Goal: Communication & Community: Answer question/provide support

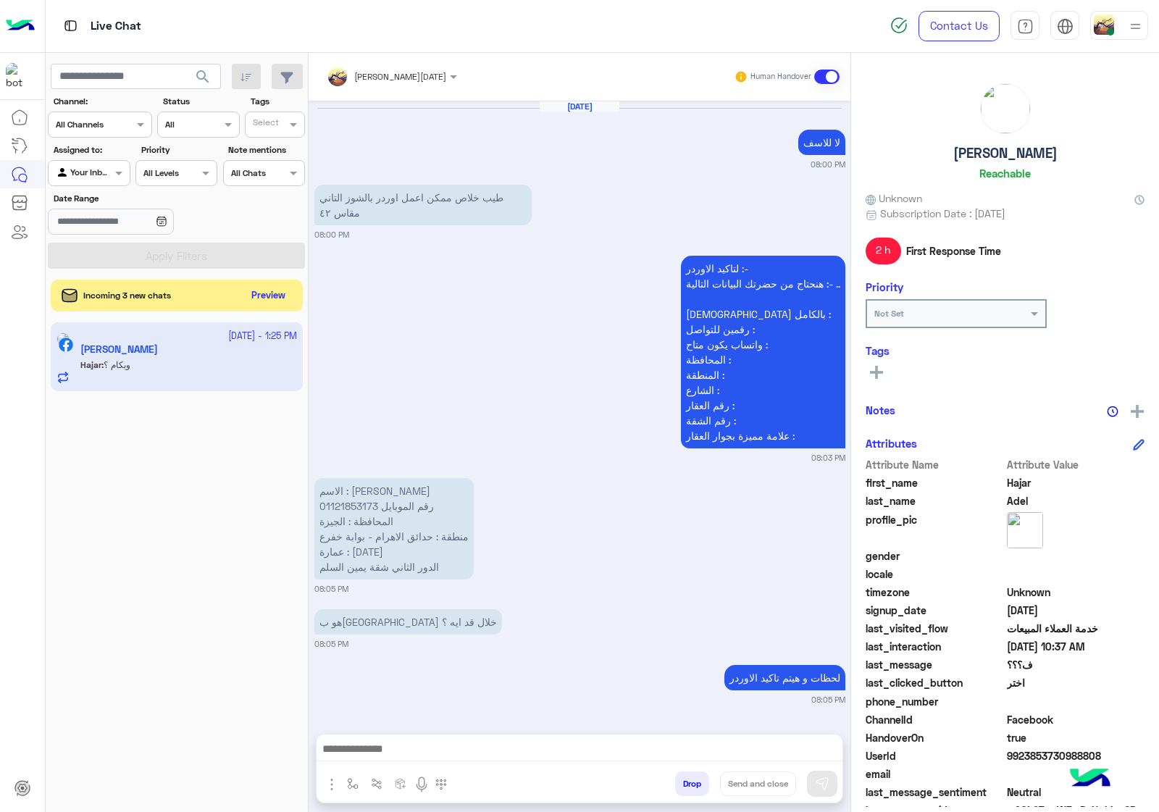
scroll to position [2457, 0]
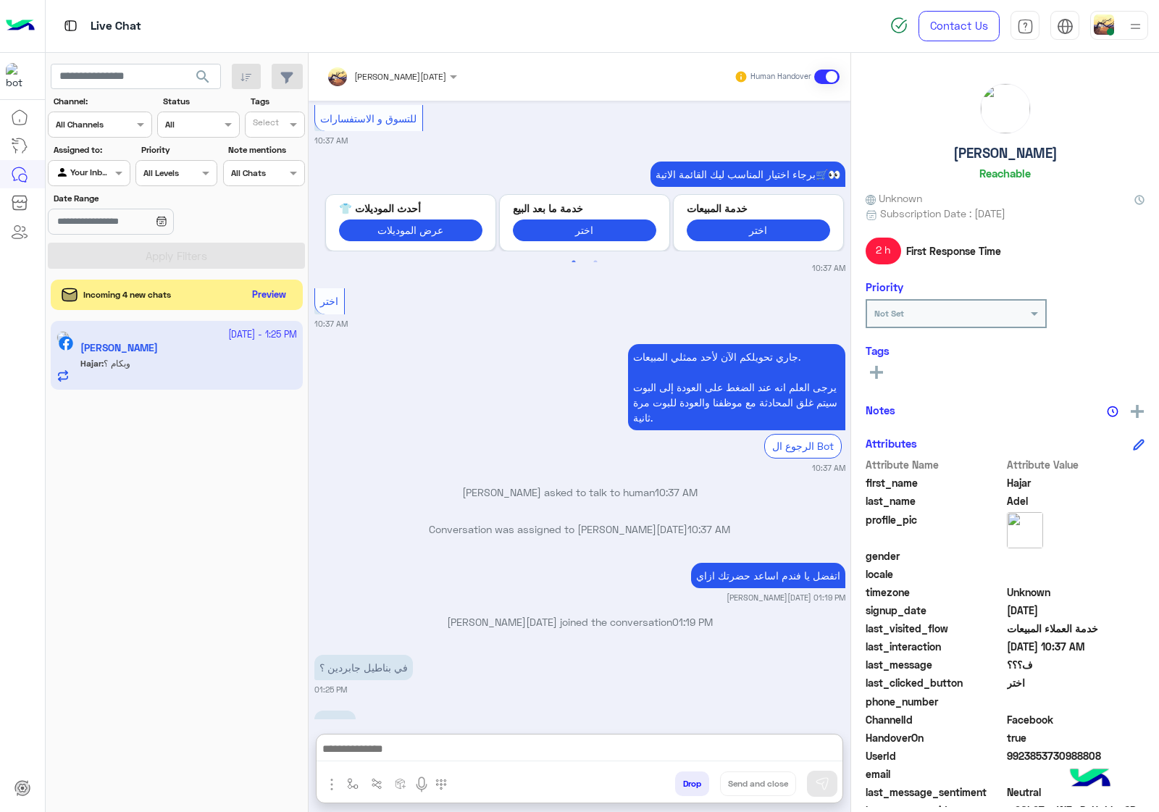
click at [263, 303] on button "Preview" at bounding box center [269, 296] width 45 height 20
click at [419, 77] on div at bounding box center [392, 74] width 145 height 14
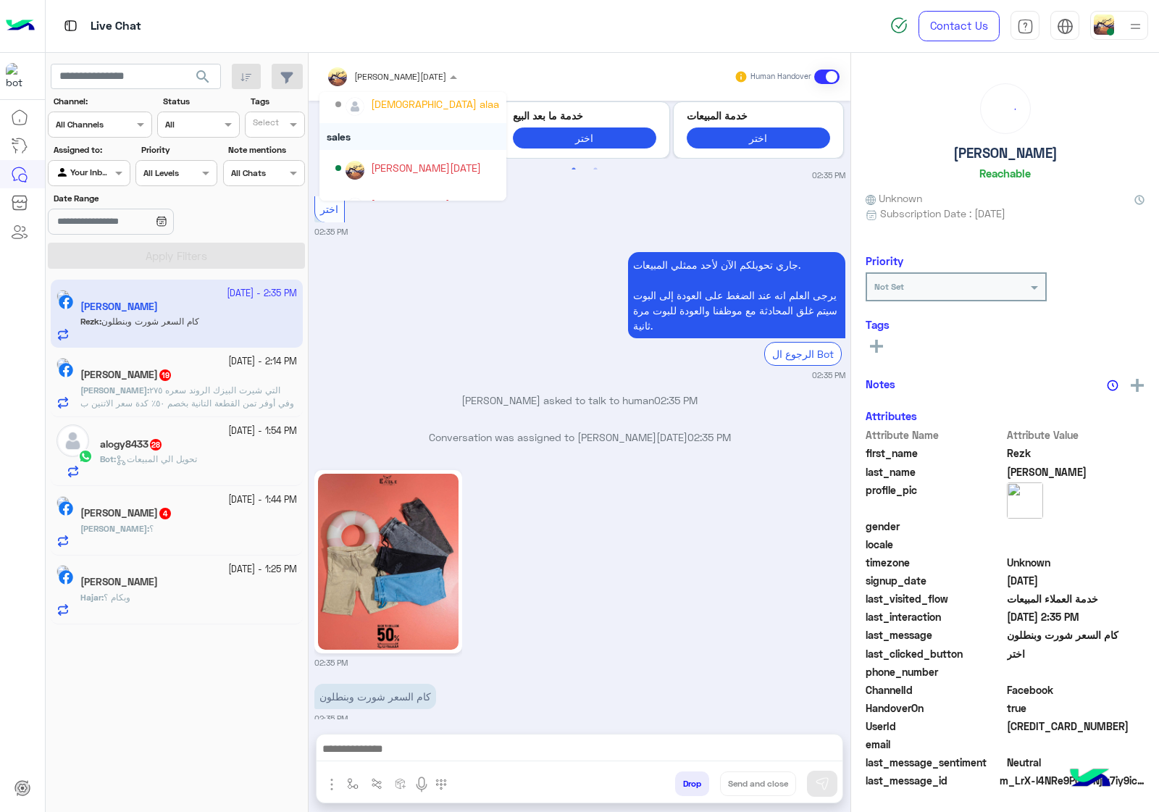
scroll to position [129, 0]
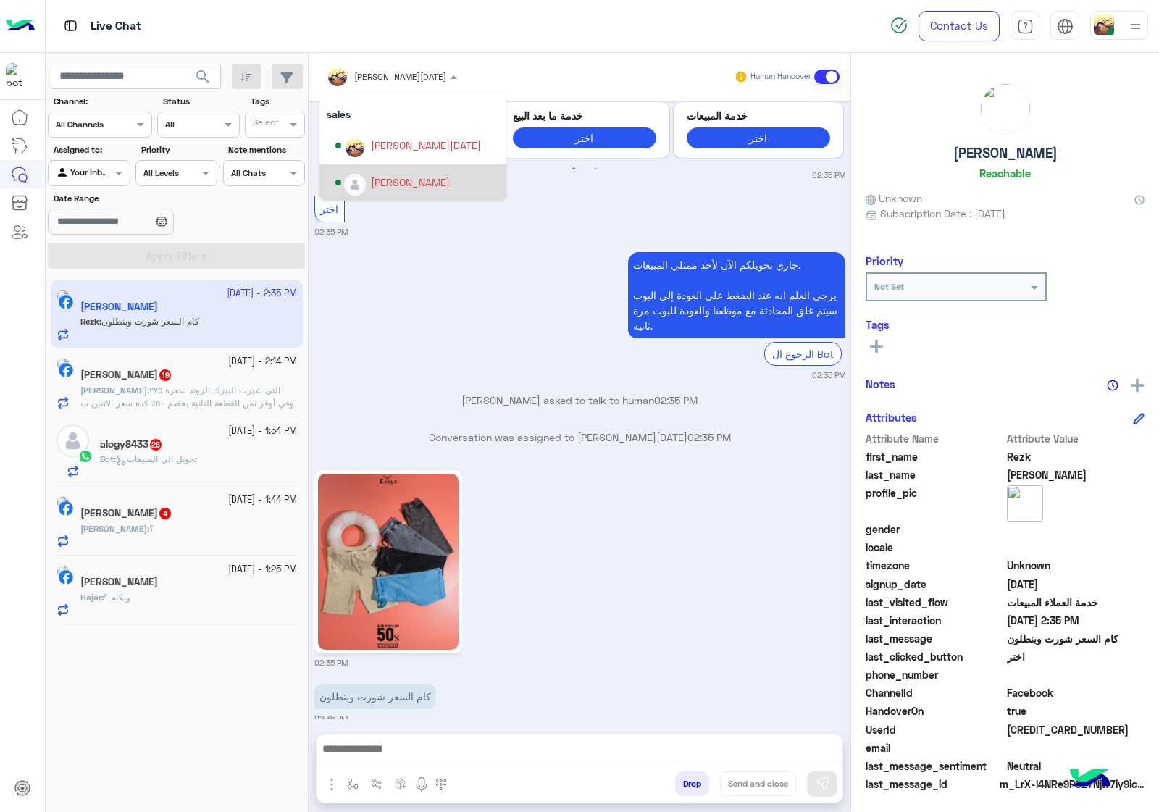
click at [652, 577] on div "02:35 PM" at bounding box center [580, 568] width 531 height 202
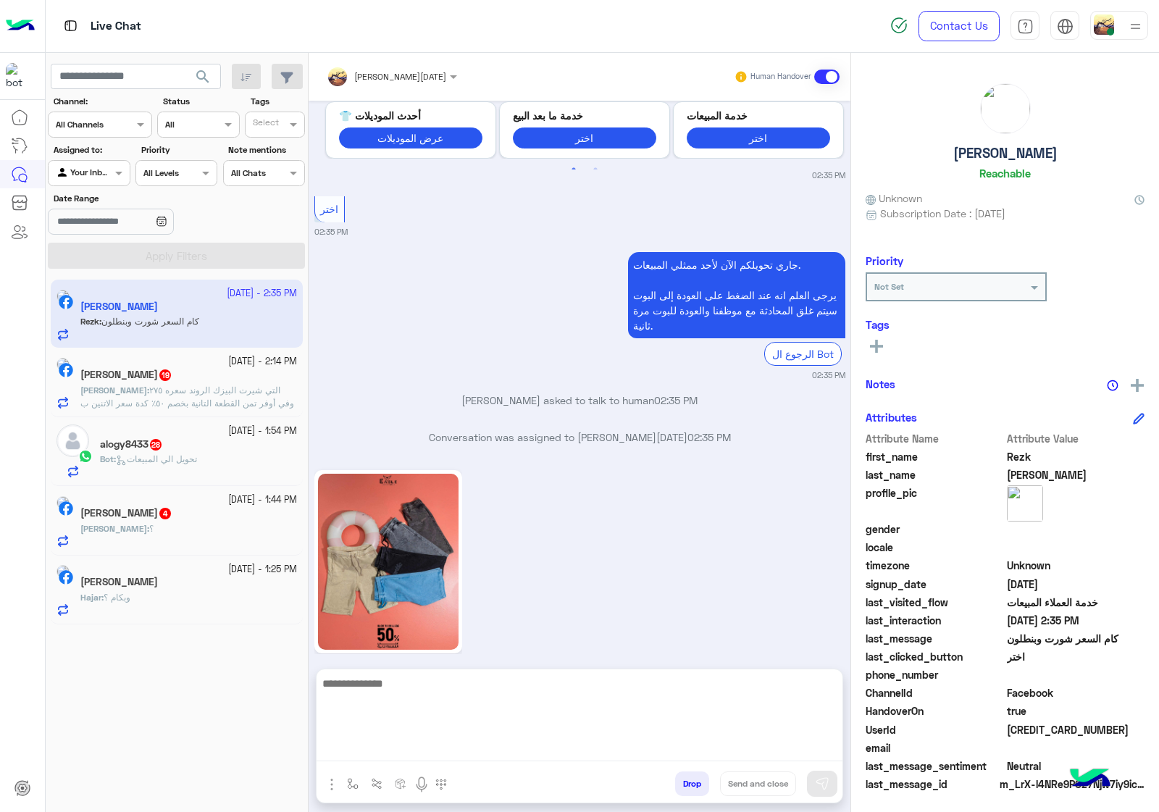
click at [404, 754] on textarea at bounding box center [580, 718] width 526 height 87
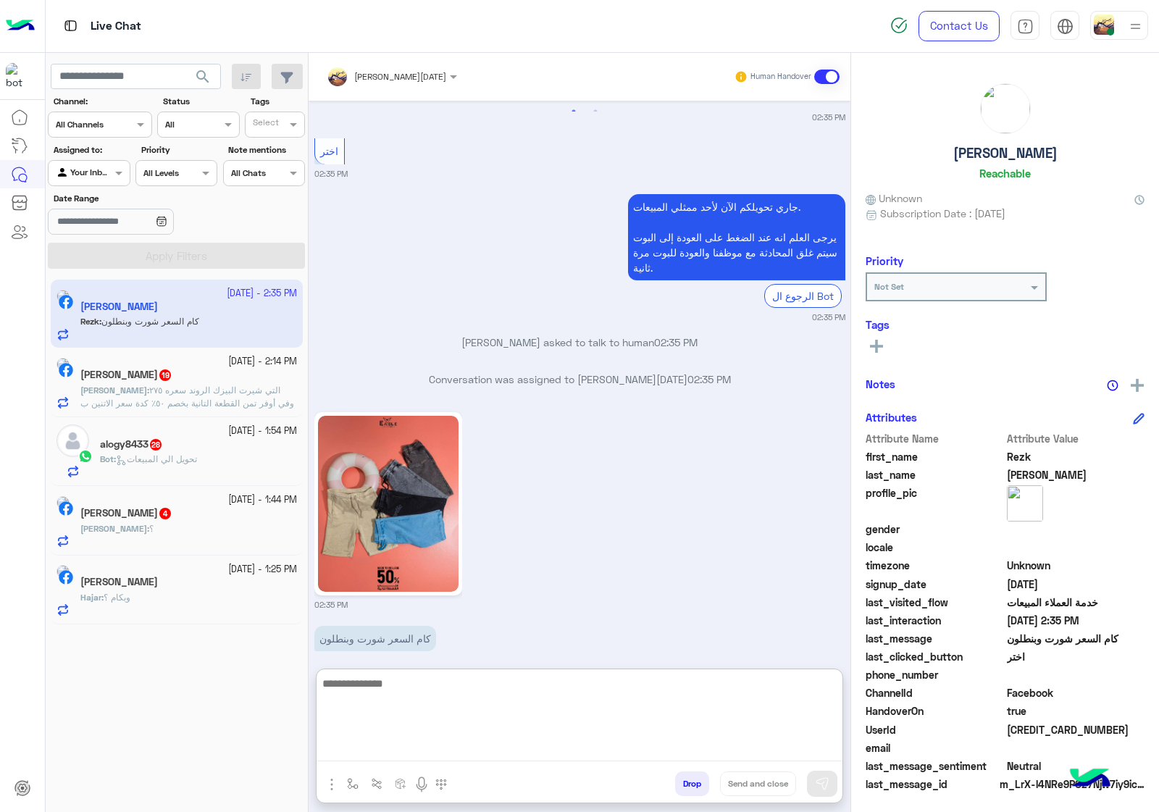
scroll to position [2656, 0]
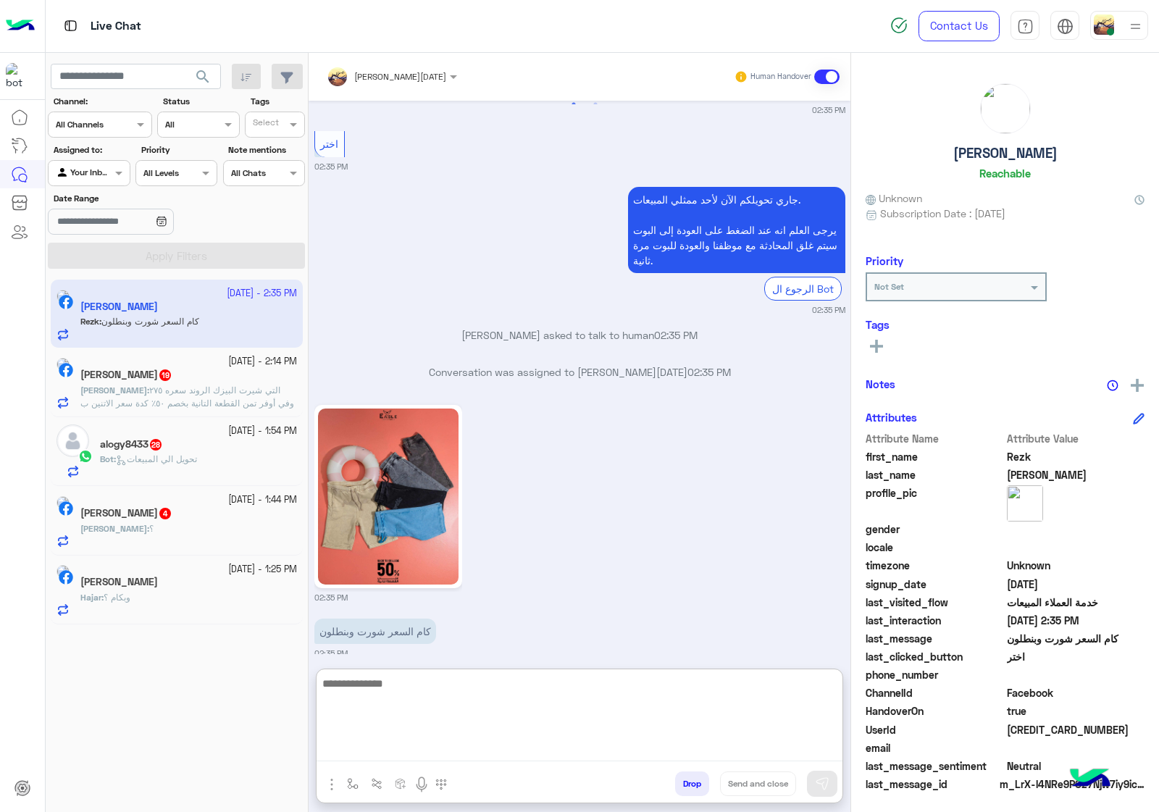
click at [451, 705] on textarea at bounding box center [580, 718] width 526 height 87
type textarea "********"
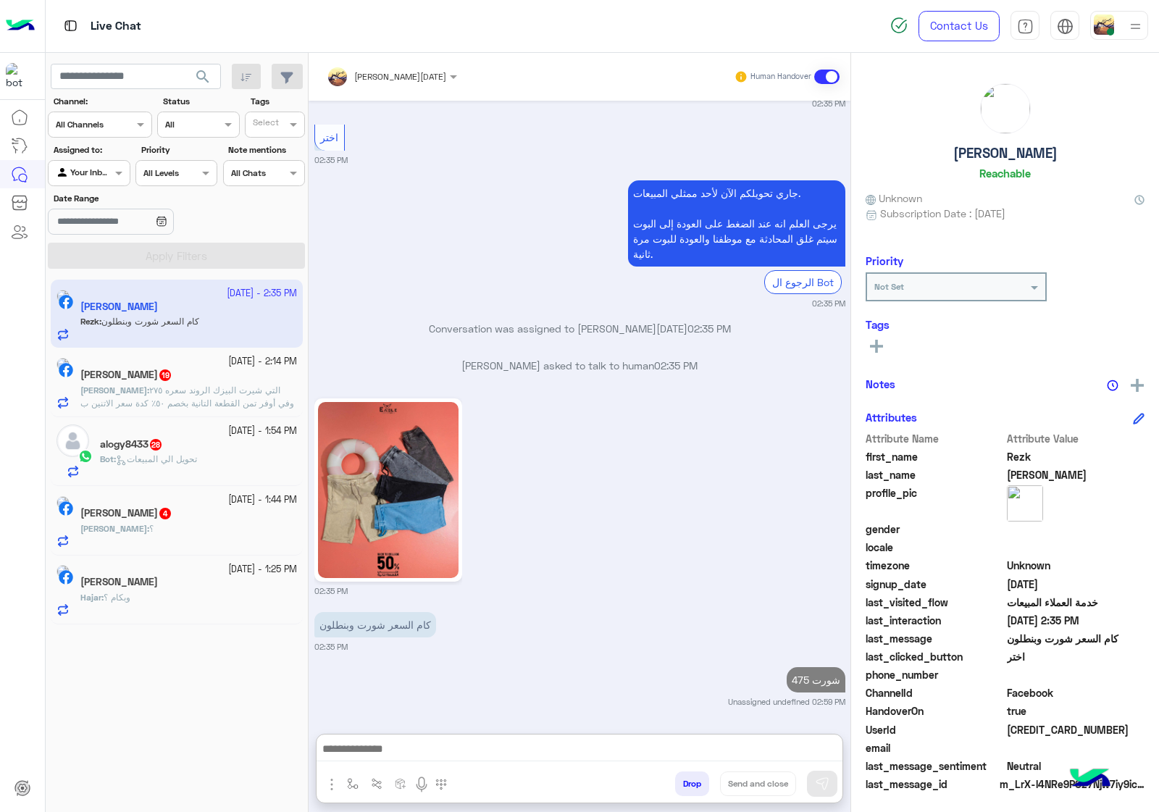
click at [201, 396] on p "[PERSON_NAME] : التي شيرت البيزك الروند سعره ٢٧٥ وفي أوفر تمن القطعة التانية بخ…" at bounding box center [188, 403] width 217 height 39
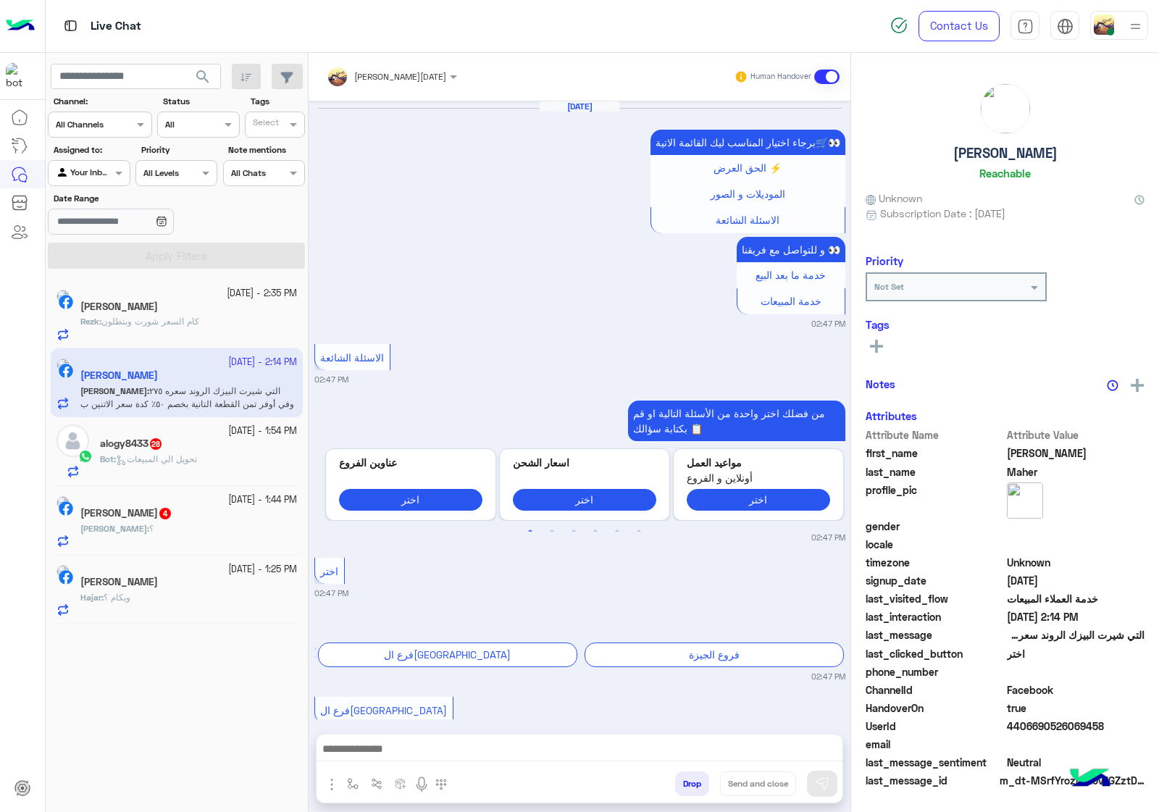
scroll to position [2291, 0]
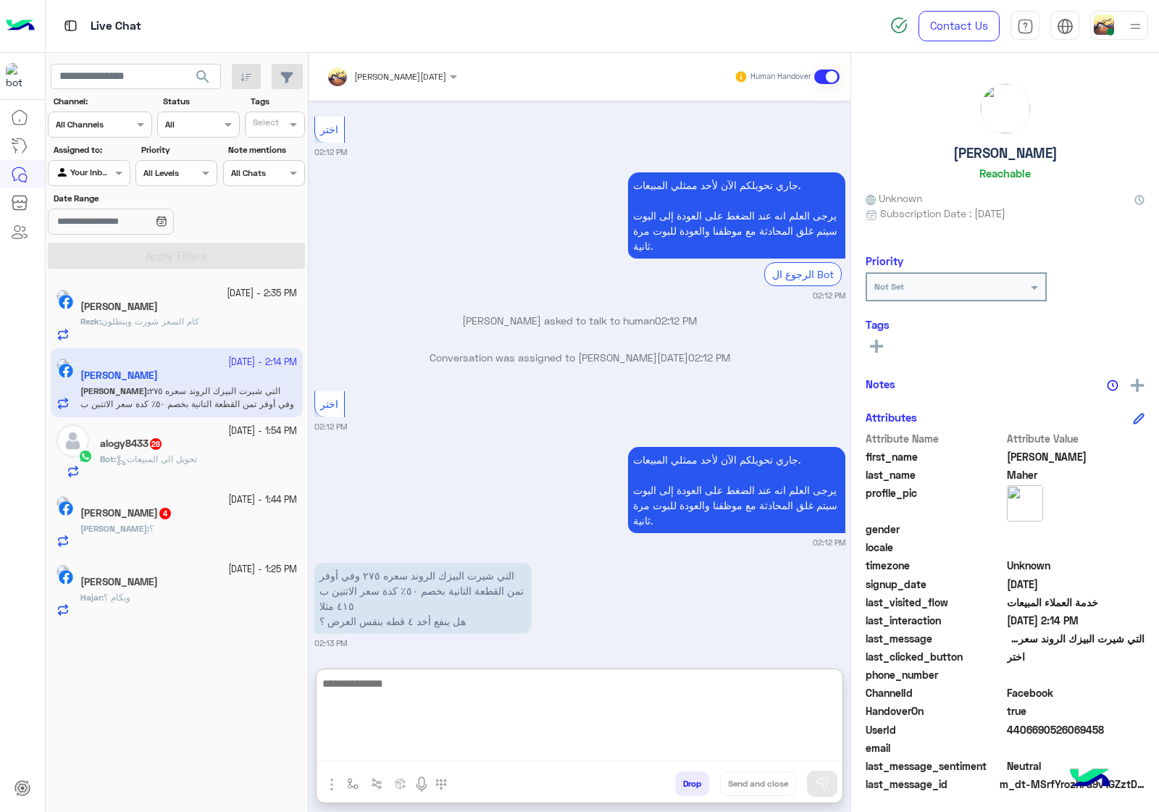
click at [501, 751] on textarea at bounding box center [580, 718] width 526 height 87
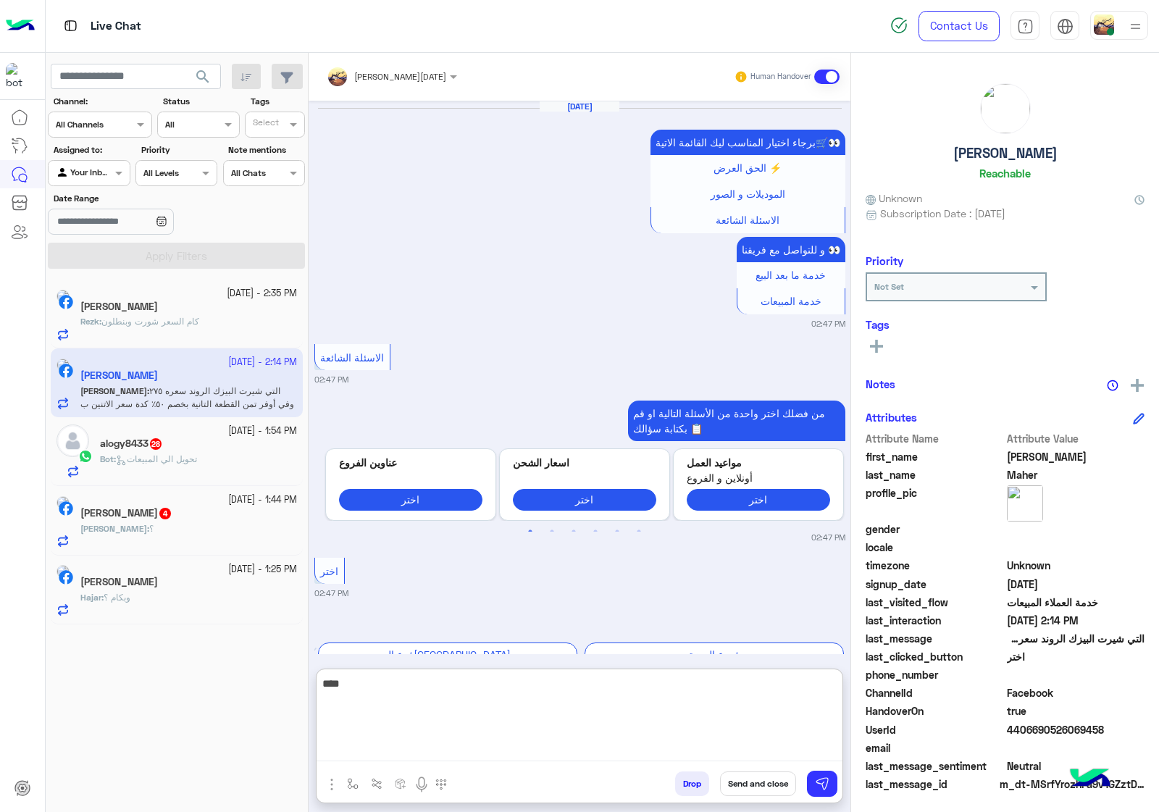
scroll to position [2357, 0]
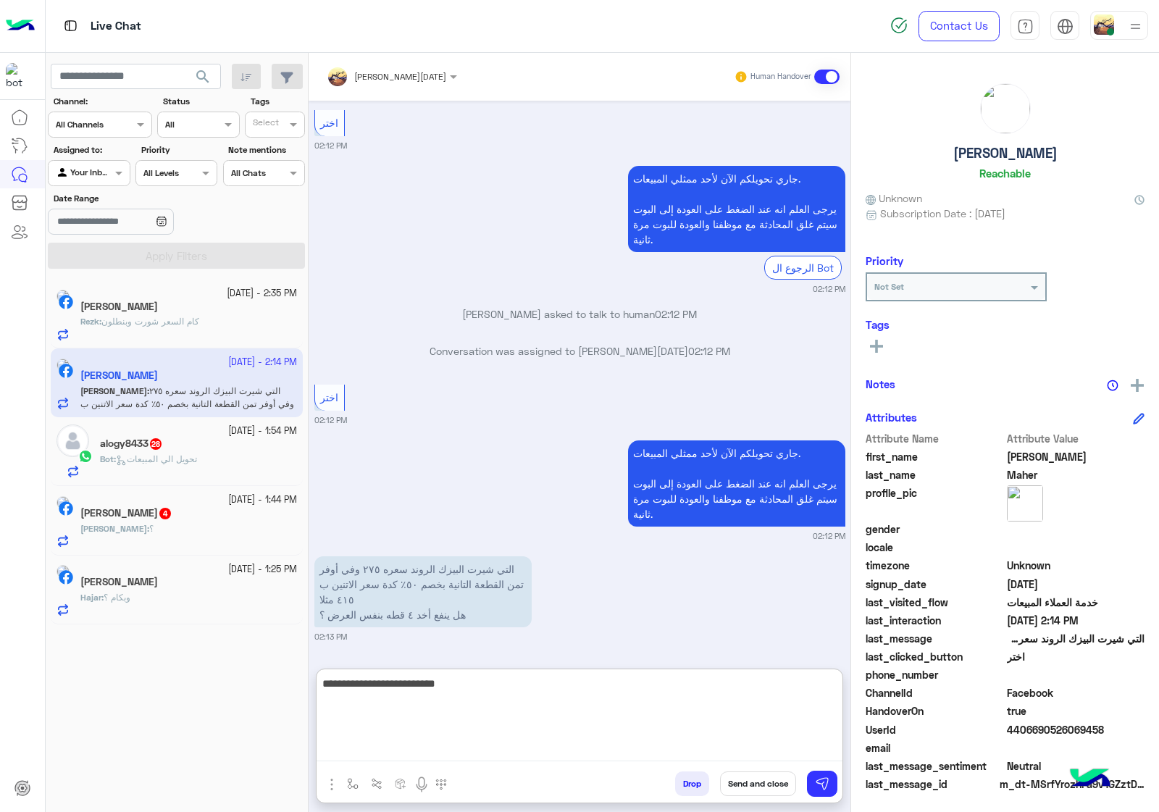
type textarea "**********"
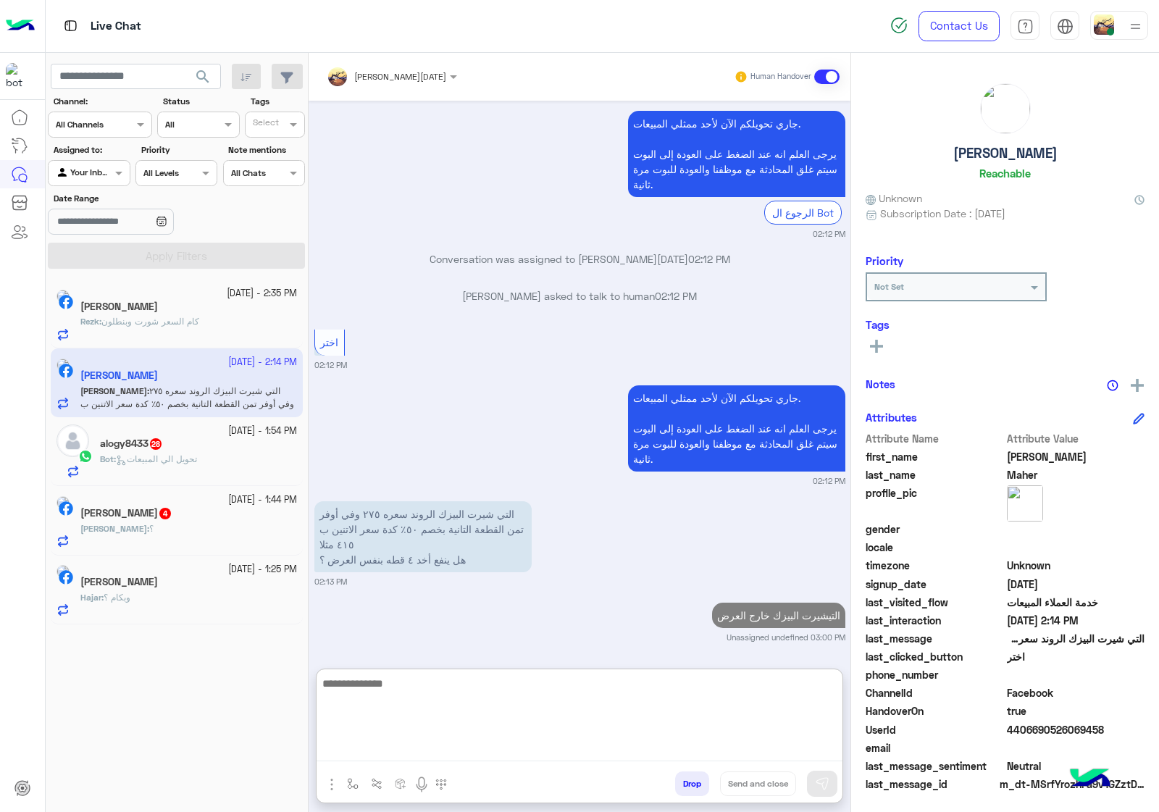
scroll to position [2412, 0]
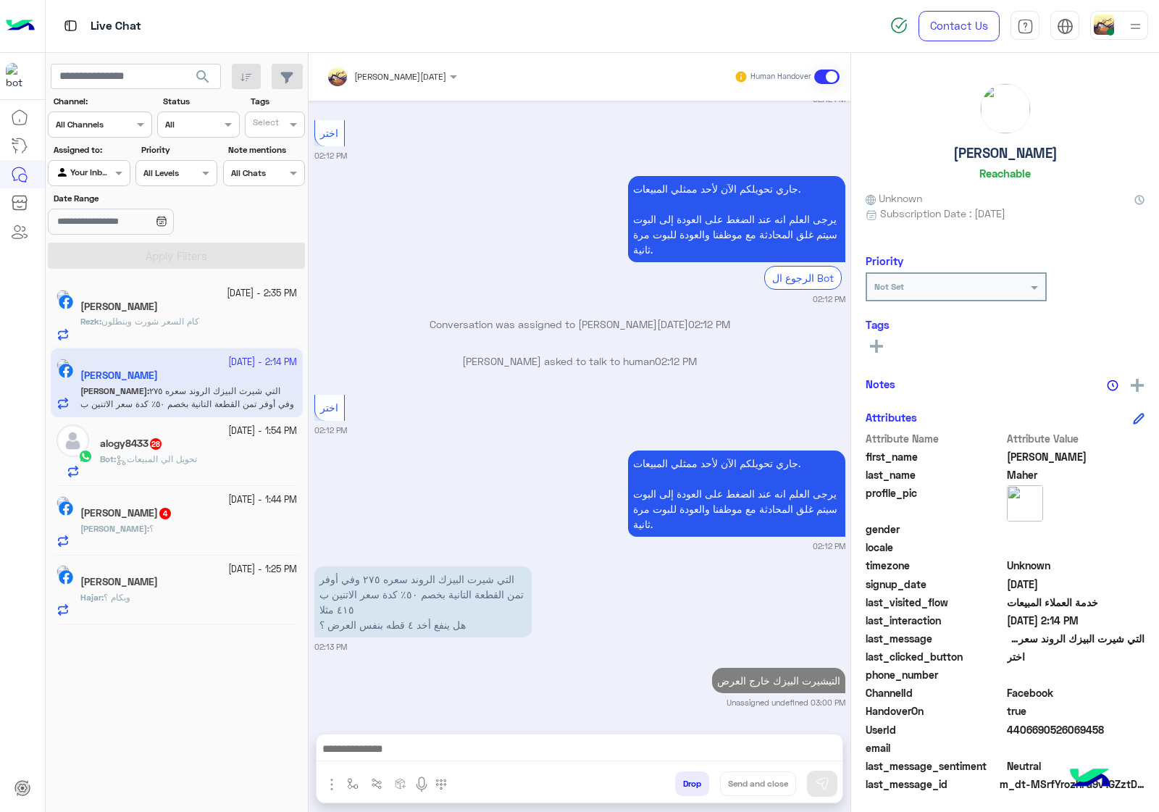
click at [225, 450] on div "alogy8433 28" at bounding box center [198, 445] width 197 height 15
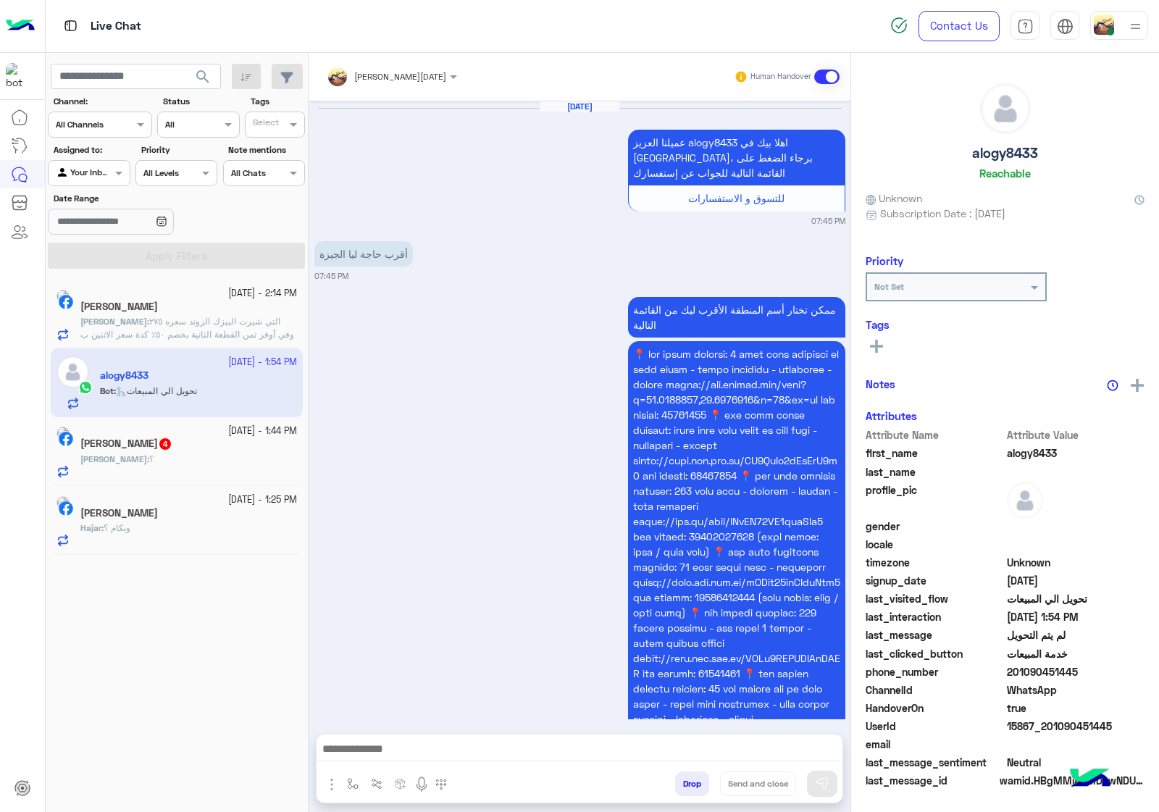
scroll to position [2196, 0]
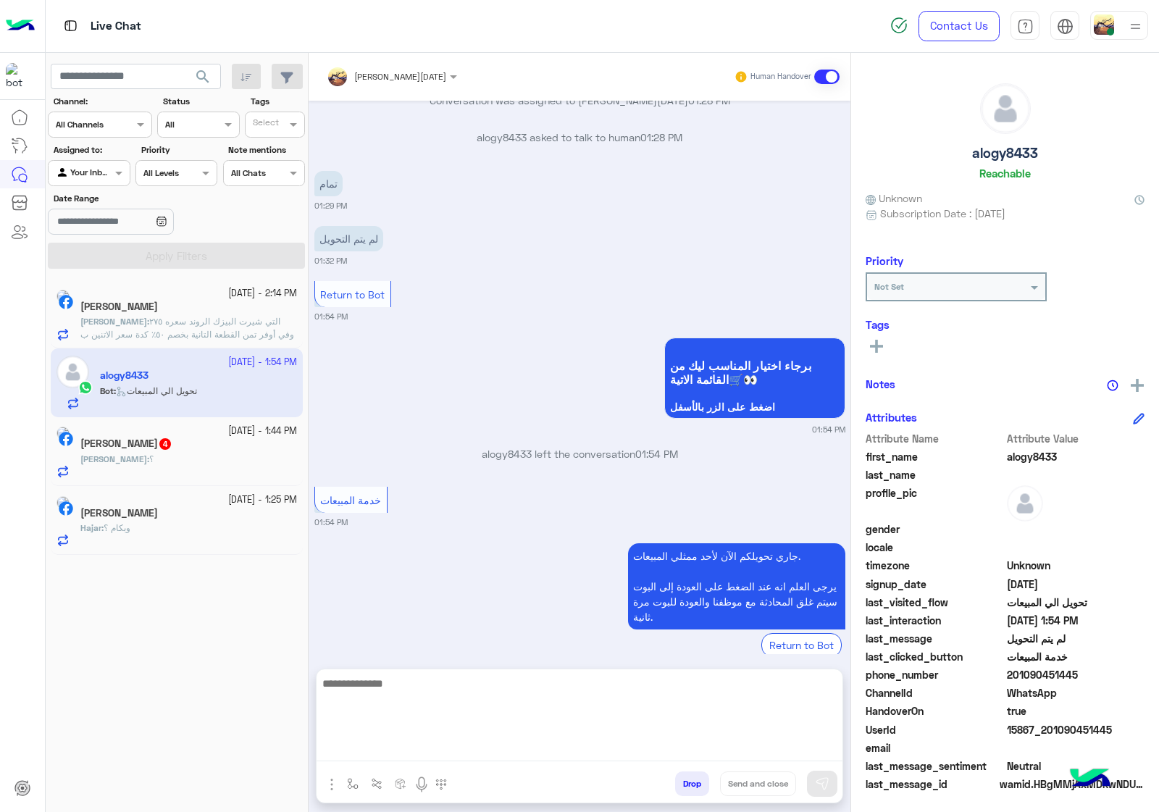
click at [444, 751] on textarea at bounding box center [580, 718] width 526 height 87
paste textarea "**********"
type textarea "**********"
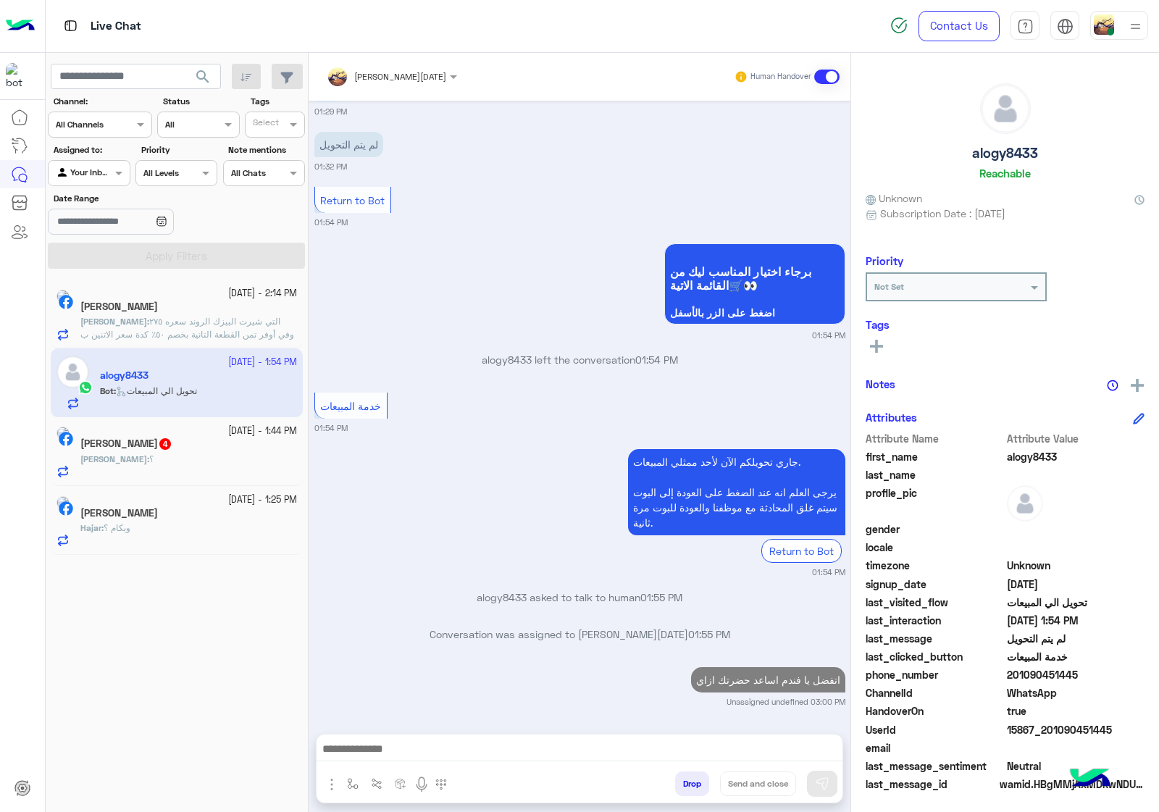
click at [110, 453] on div "[PERSON_NAME] 4" at bounding box center [188, 445] width 217 height 15
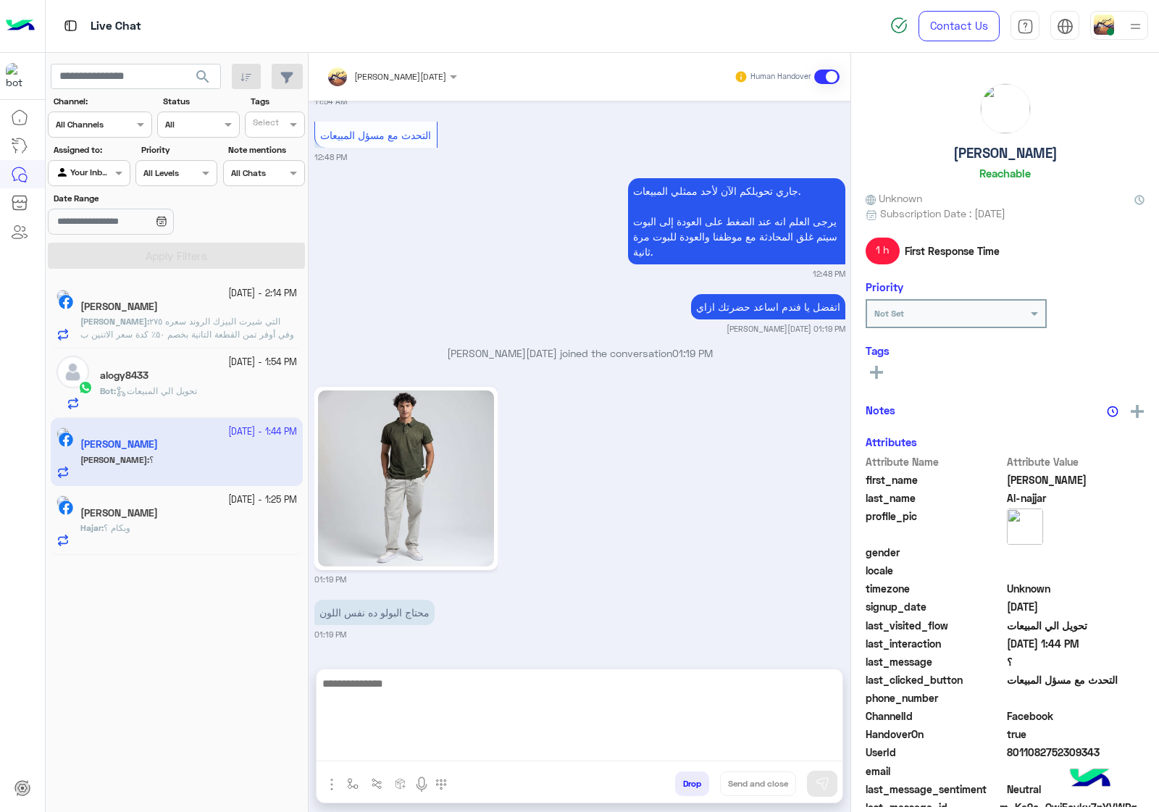
click at [436, 748] on textarea at bounding box center [580, 718] width 526 height 87
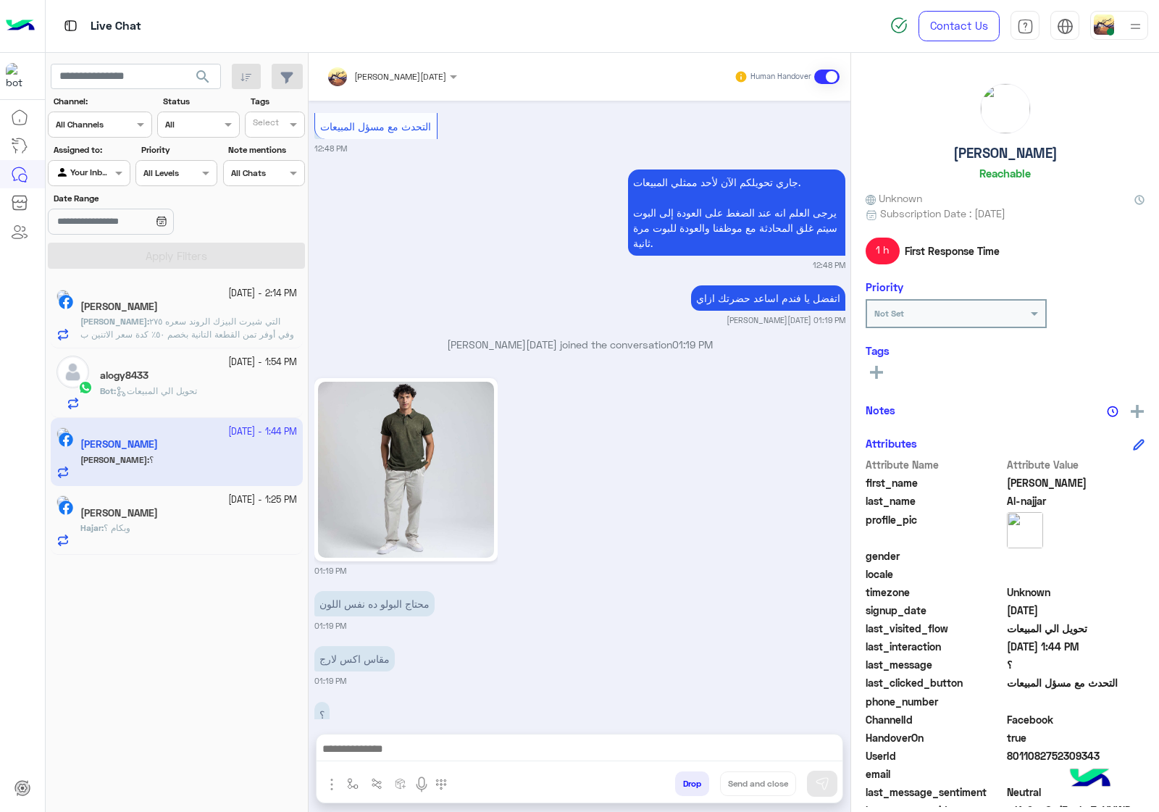
scroll to position [2192, 0]
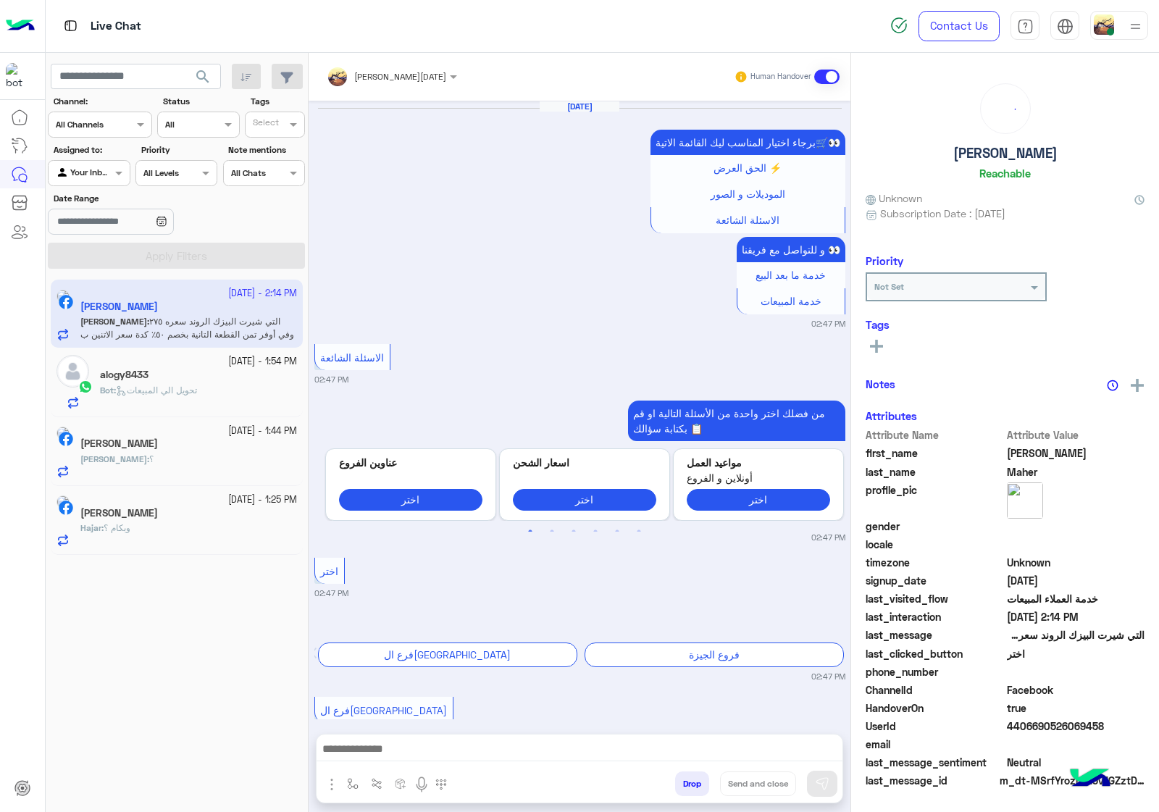
scroll to position [2291, 0]
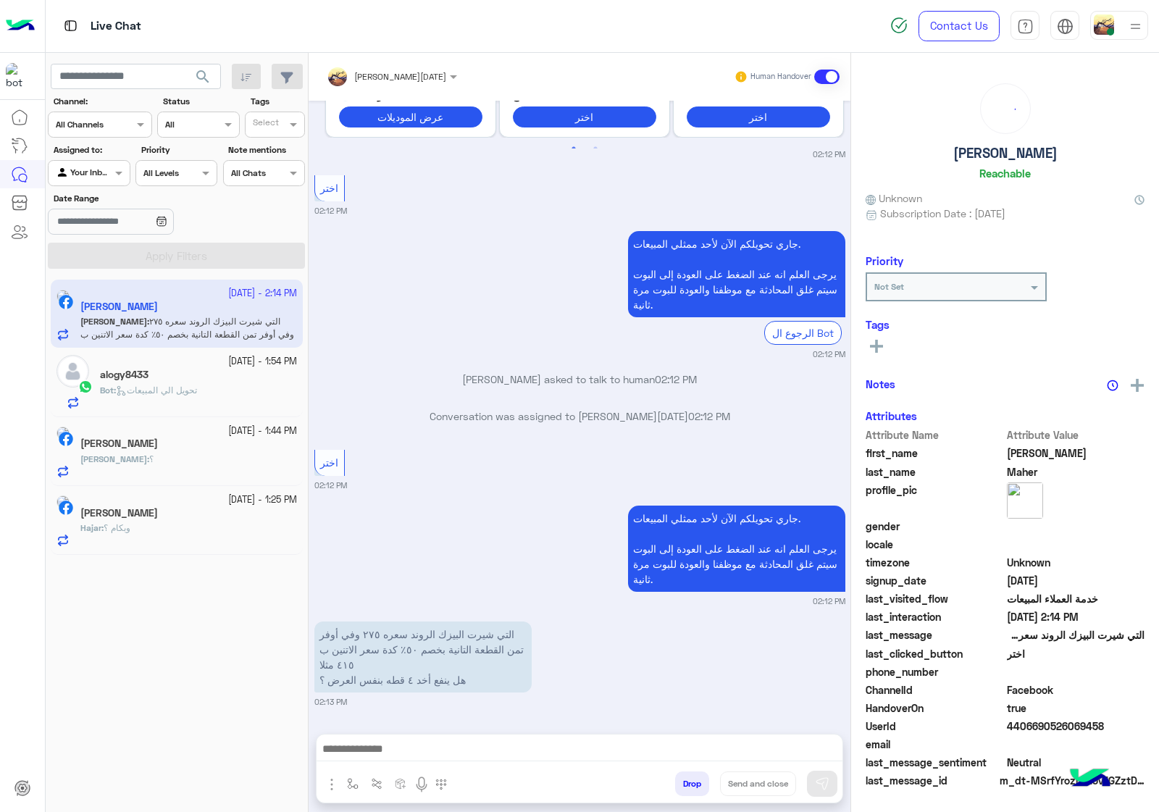
click at [441, 743] on div at bounding box center [580, 753] width 526 height 36
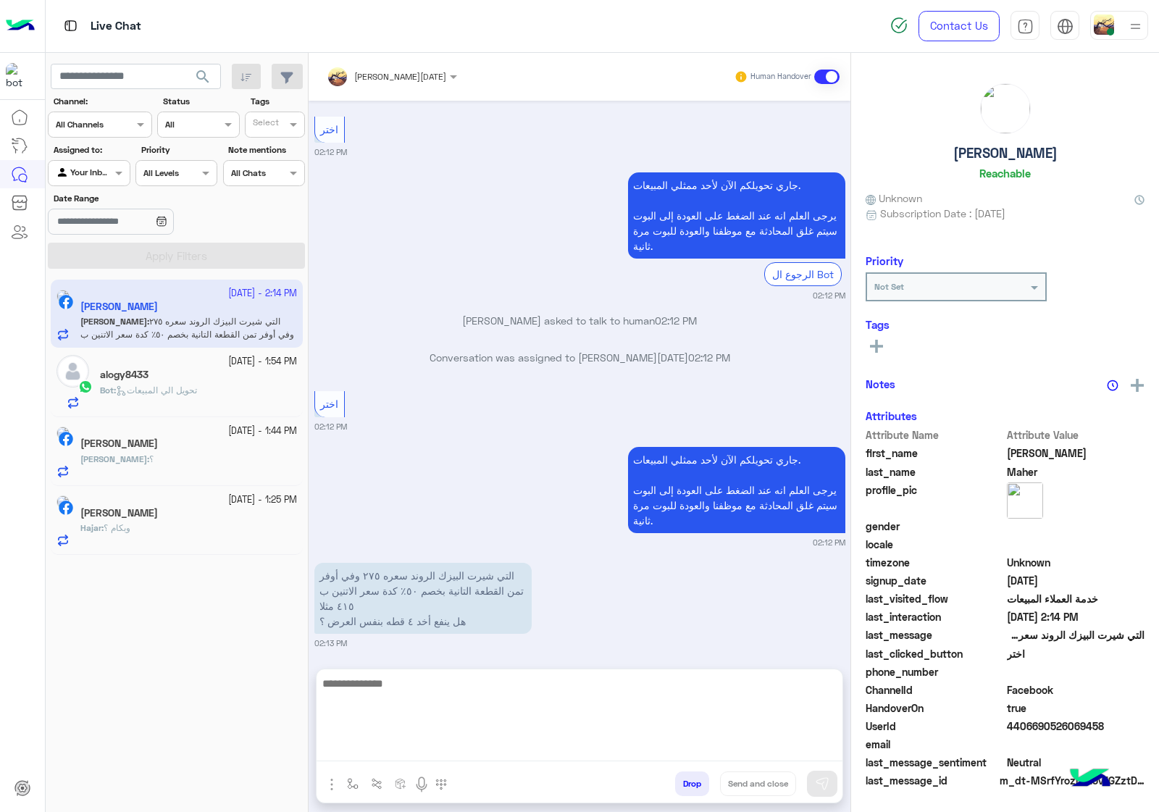
click at [443, 746] on textarea at bounding box center [580, 718] width 526 height 87
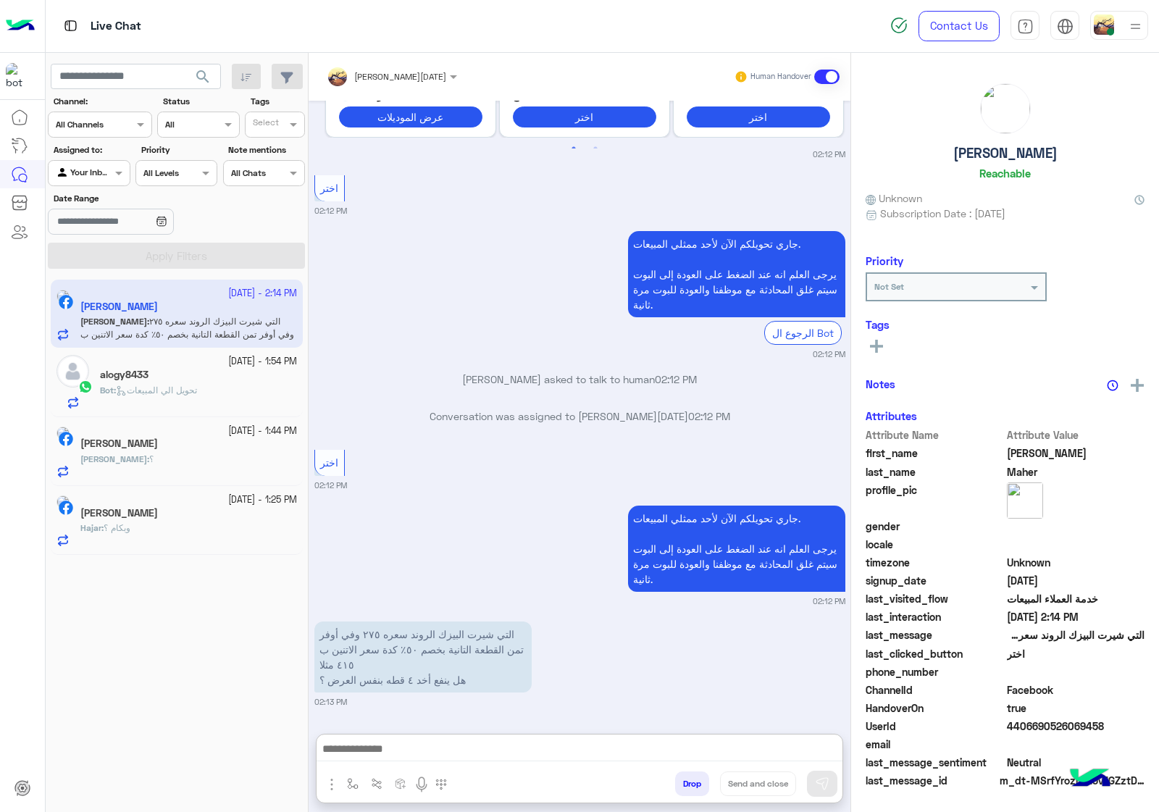
click at [185, 444] on div "[PERSON_NAME]" at bounding box center [188, 445] width 217 height 15
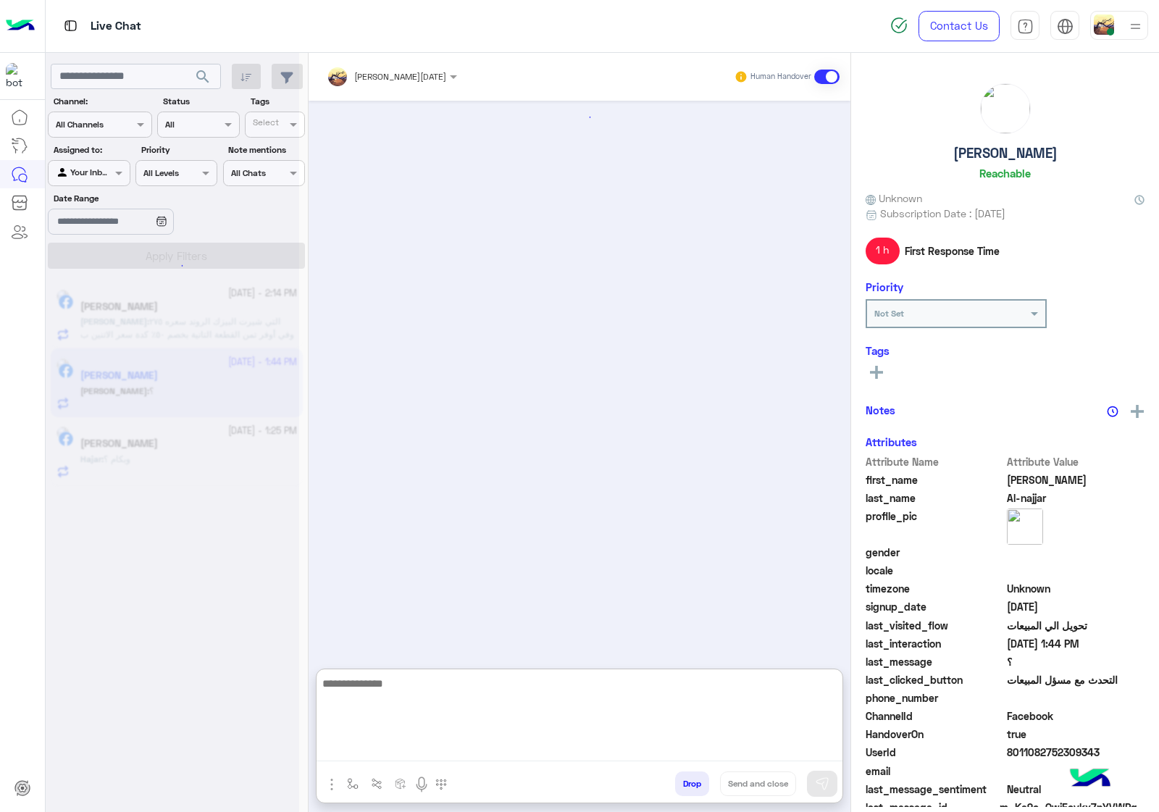
click at [520, 749] on textarea at bounding box center [580, 718] width 526 height 87
paste textarea "**********"
type textarea "**********"
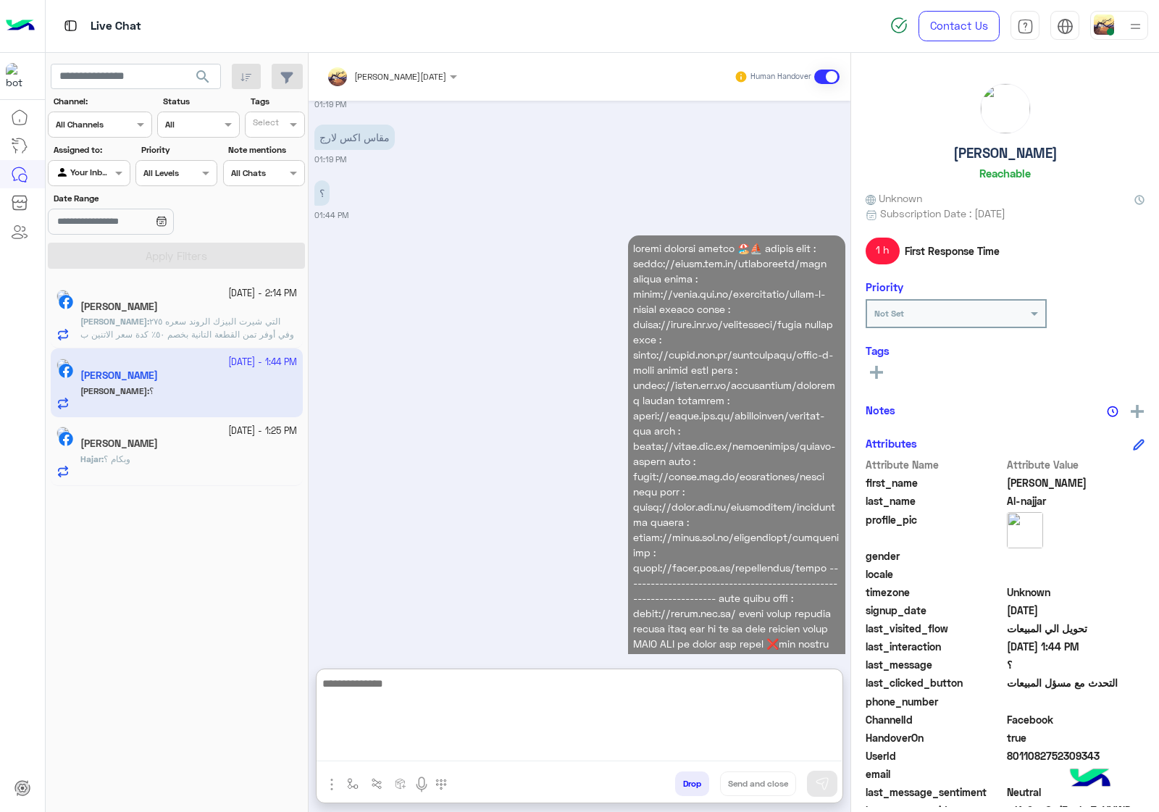
click at [130, 454] on span "وبكام ؟" at bounding box center [117, 459] width 27 height 11
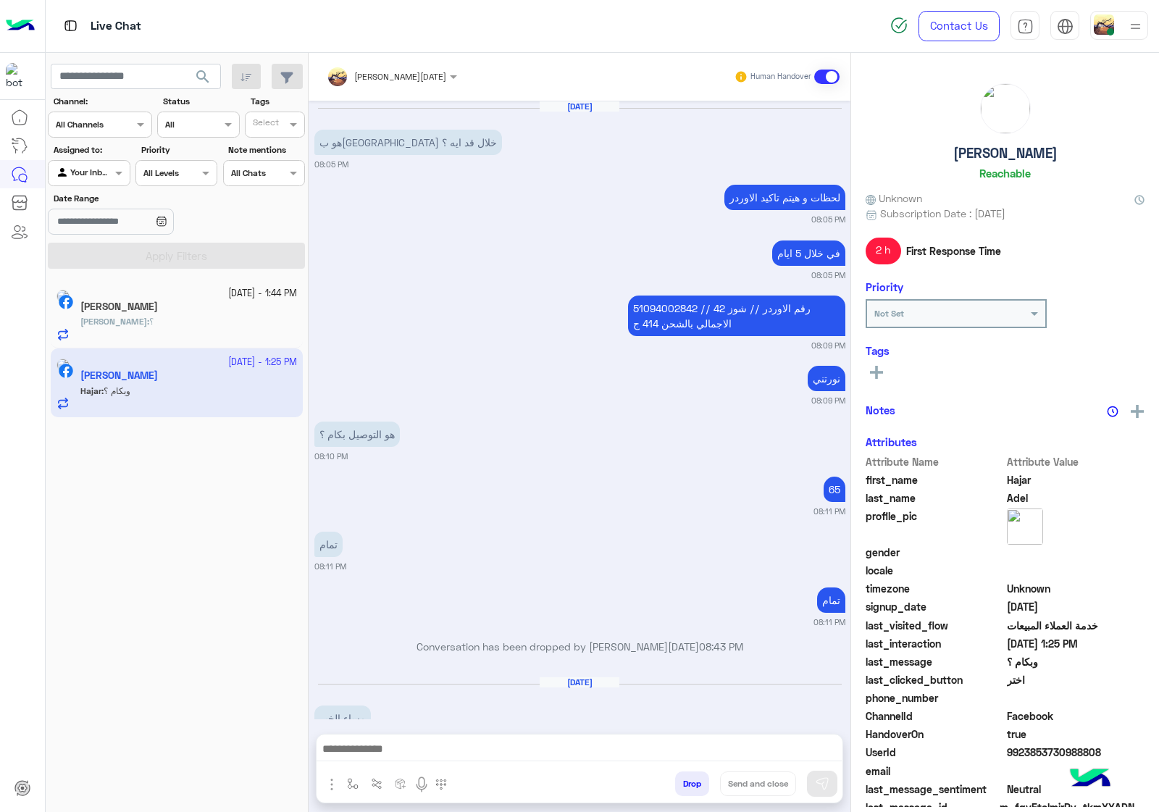
scroll to position [1976, 0]
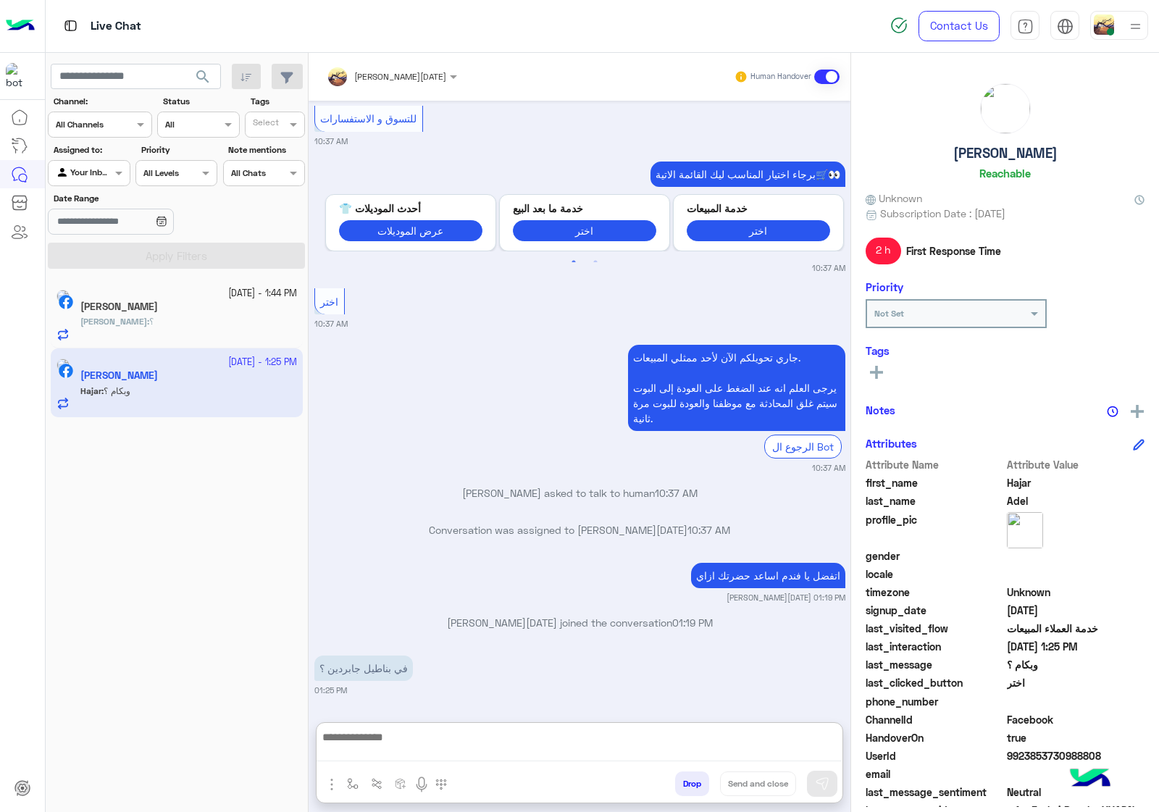
click at [425, 755] on textarea at bounding box center [579, 744] width 525 height 33
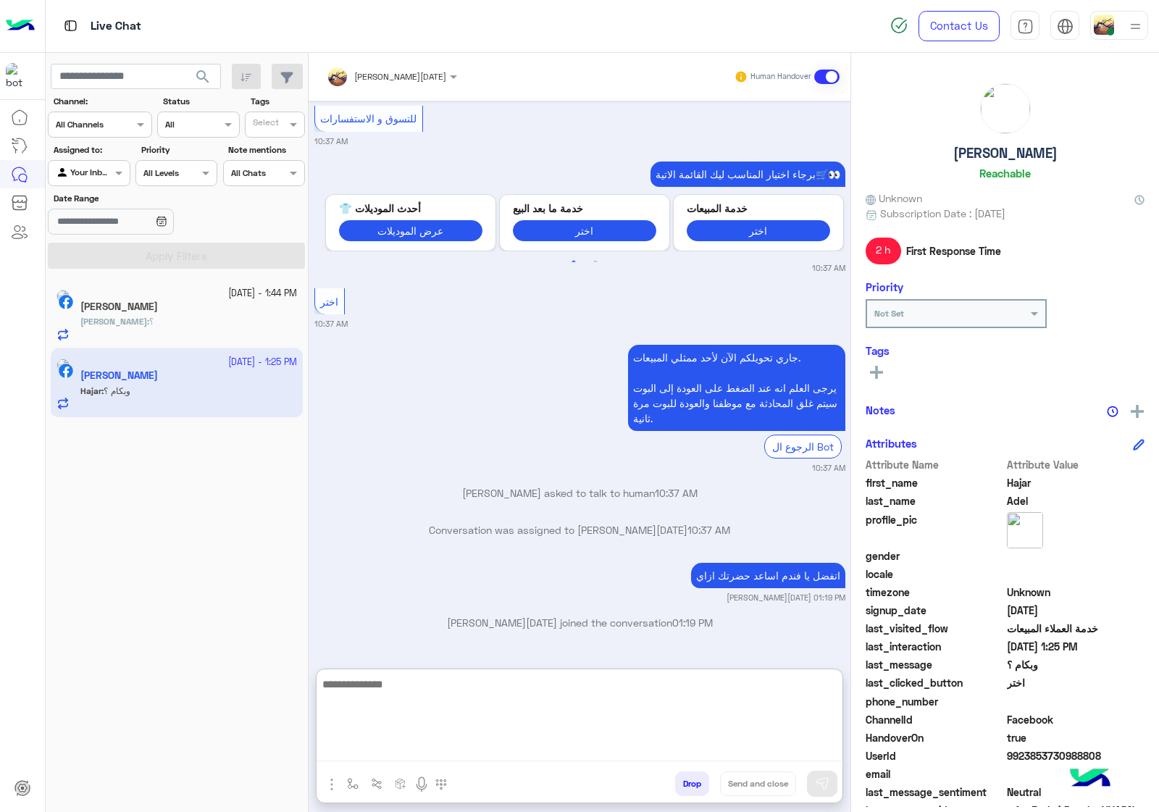
paste textarea "**********"
type textarea "**********"
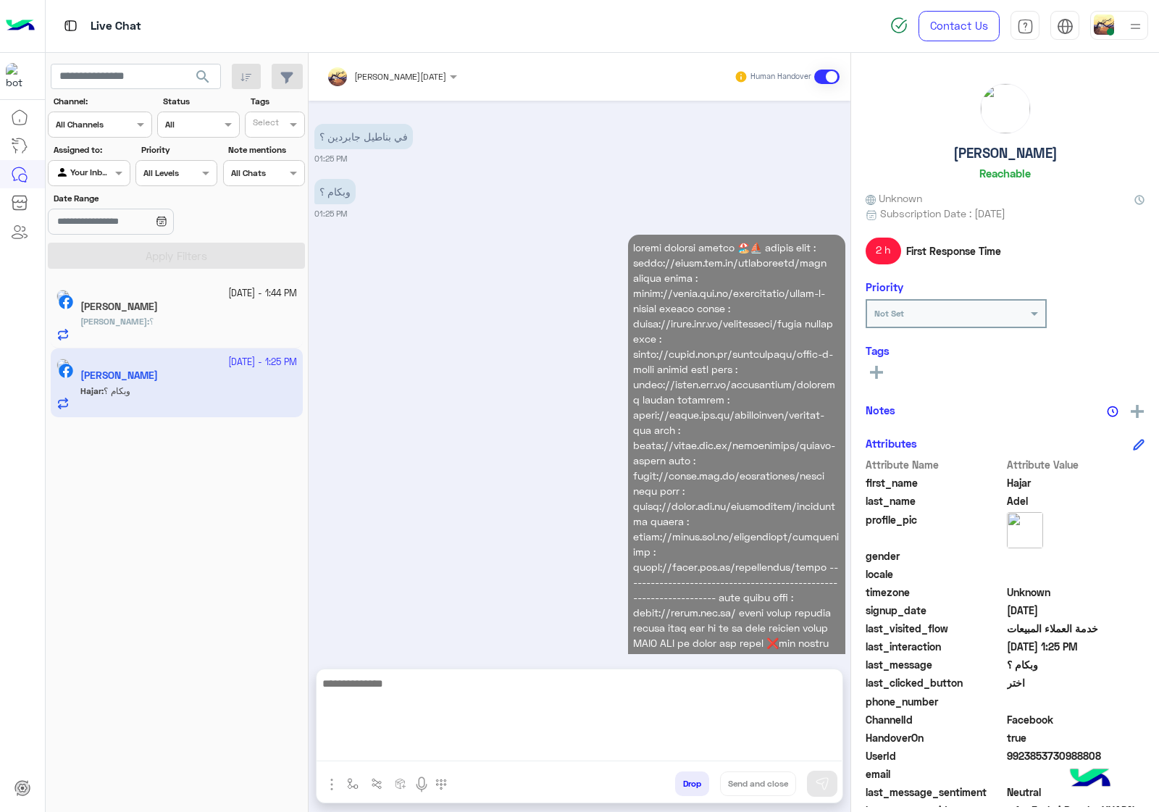
click at [179, 331] on div "[PERSON_NAME] : ؟" at bounding box center [188, 327] width 217 height 25
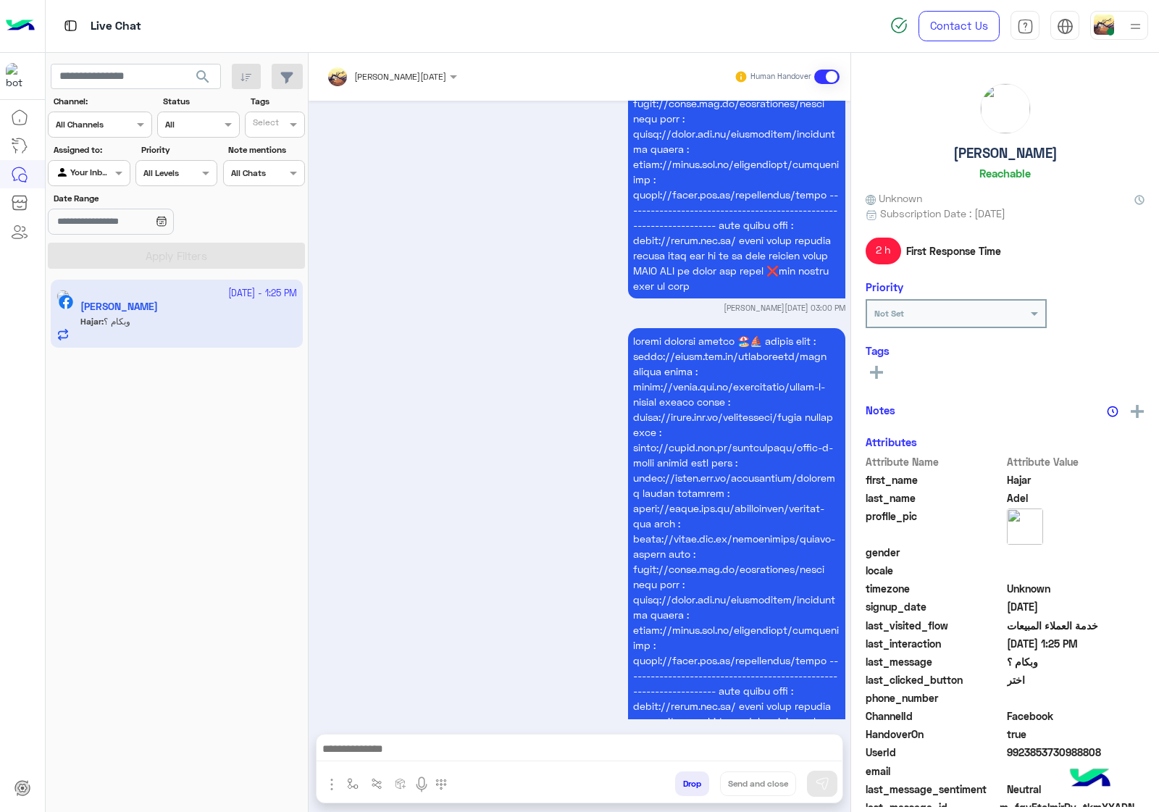
scroll to position [6008, 0]
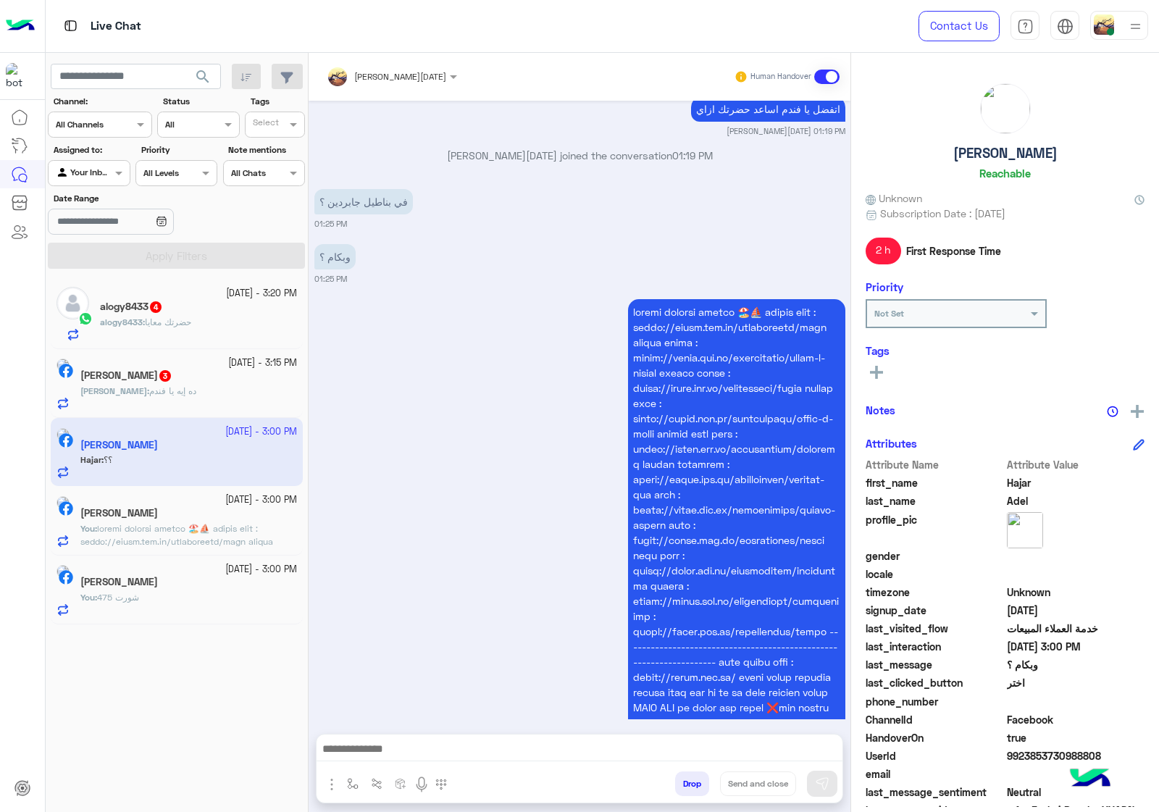
scroll to position [2443, 0]
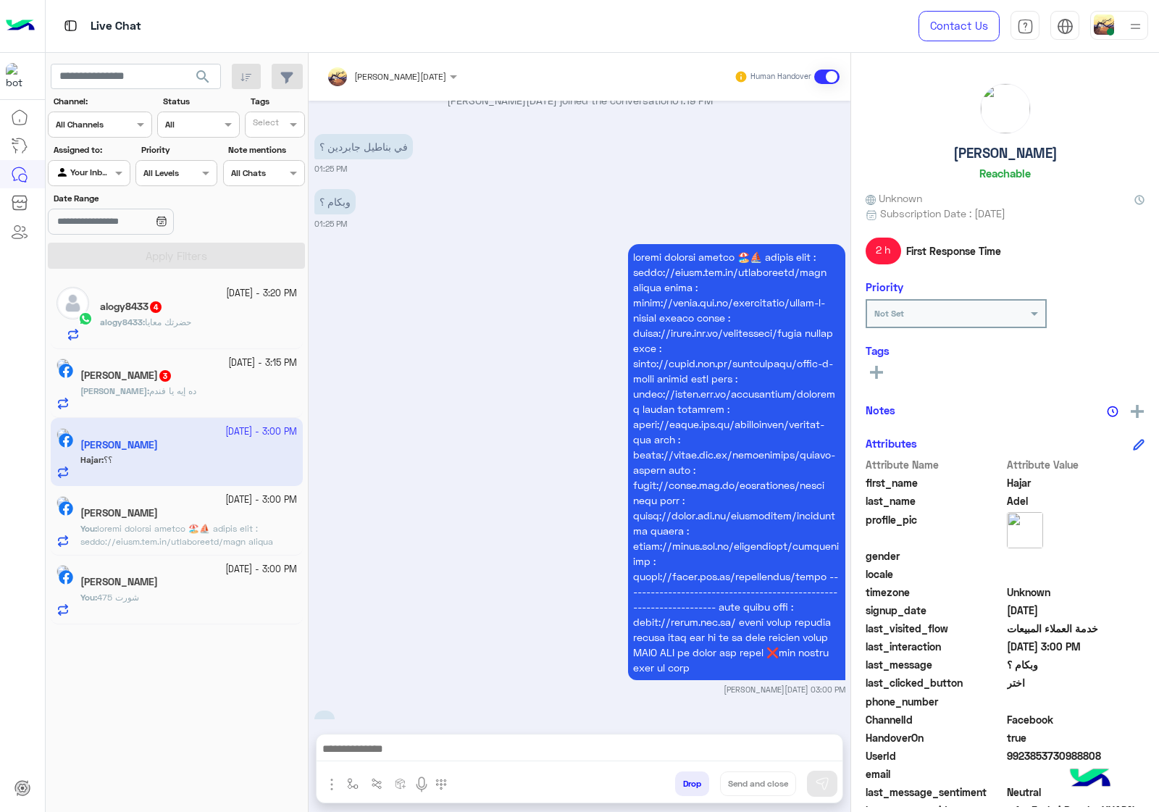
click at [682, 774] on button "Drop" at bounding box center [692, 784] width 34 height 25
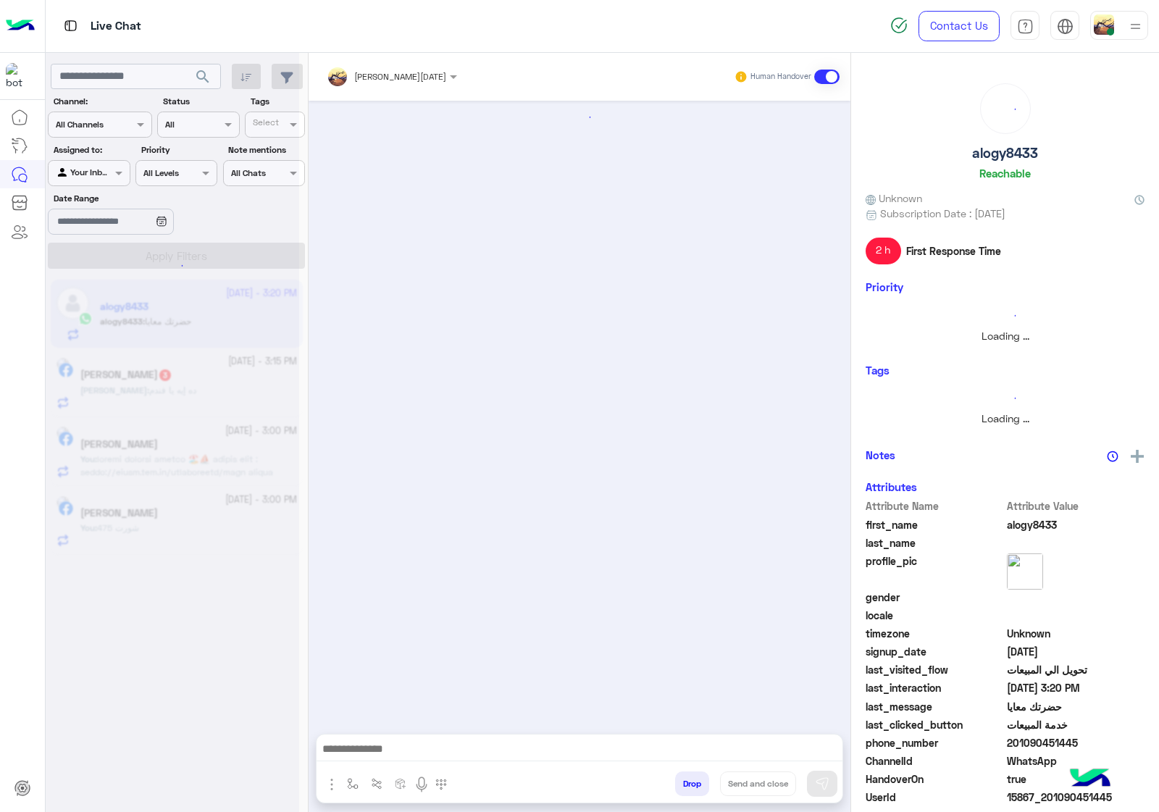
click at [1129, 24] on img at bounding box center [1136, 26] width 18 height 18
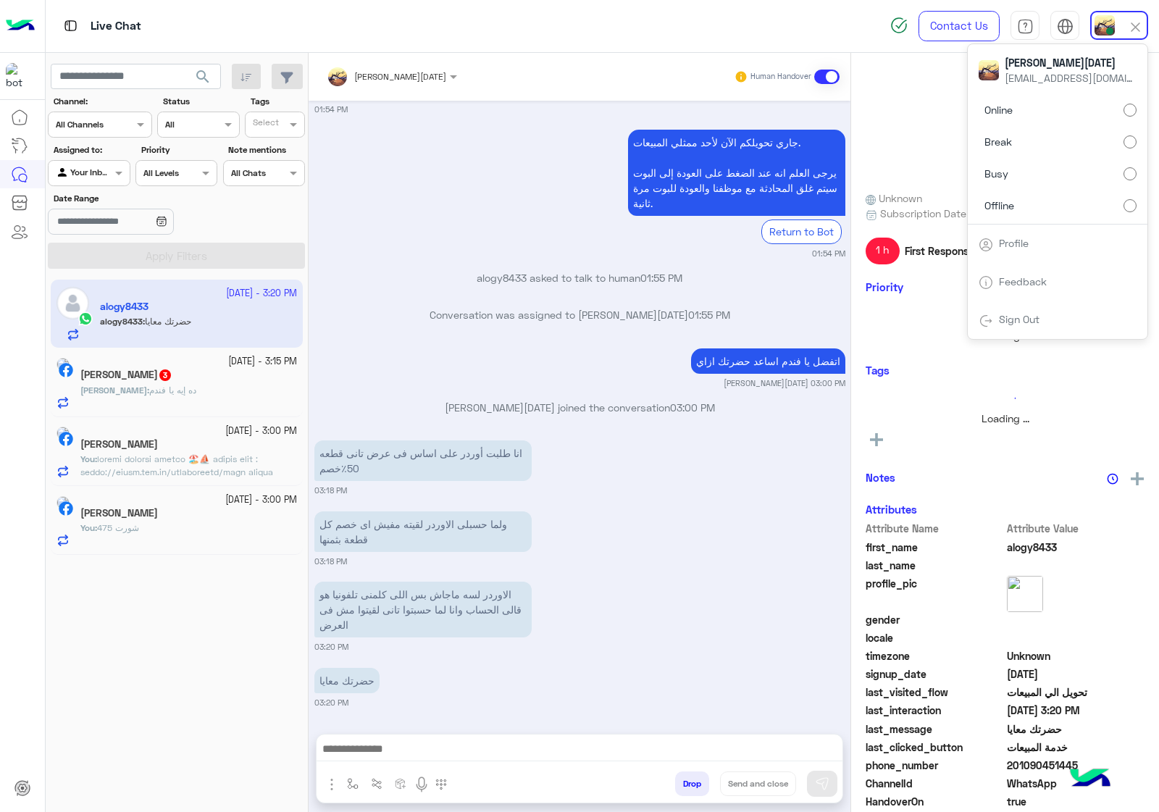
scroll to position [1614, 0]
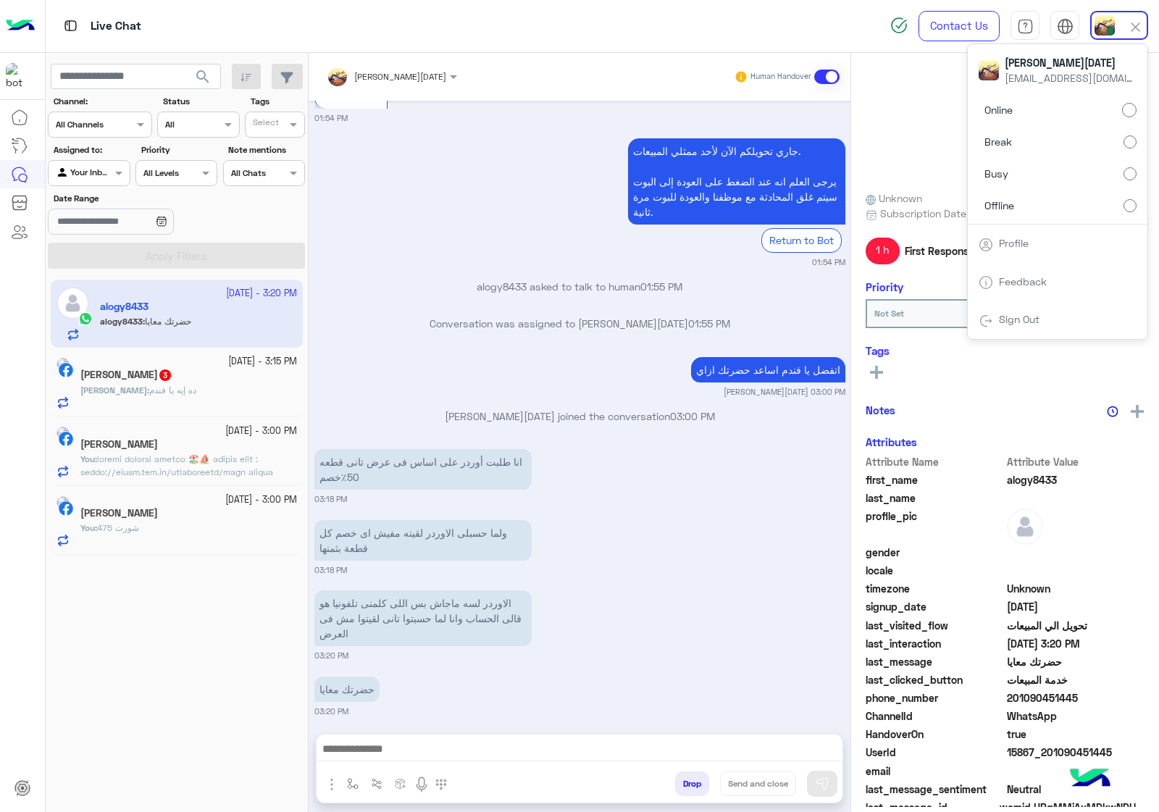
click at [1115, 200] on label "Offline" at bounding box center [1058, 205] width 158 height 26
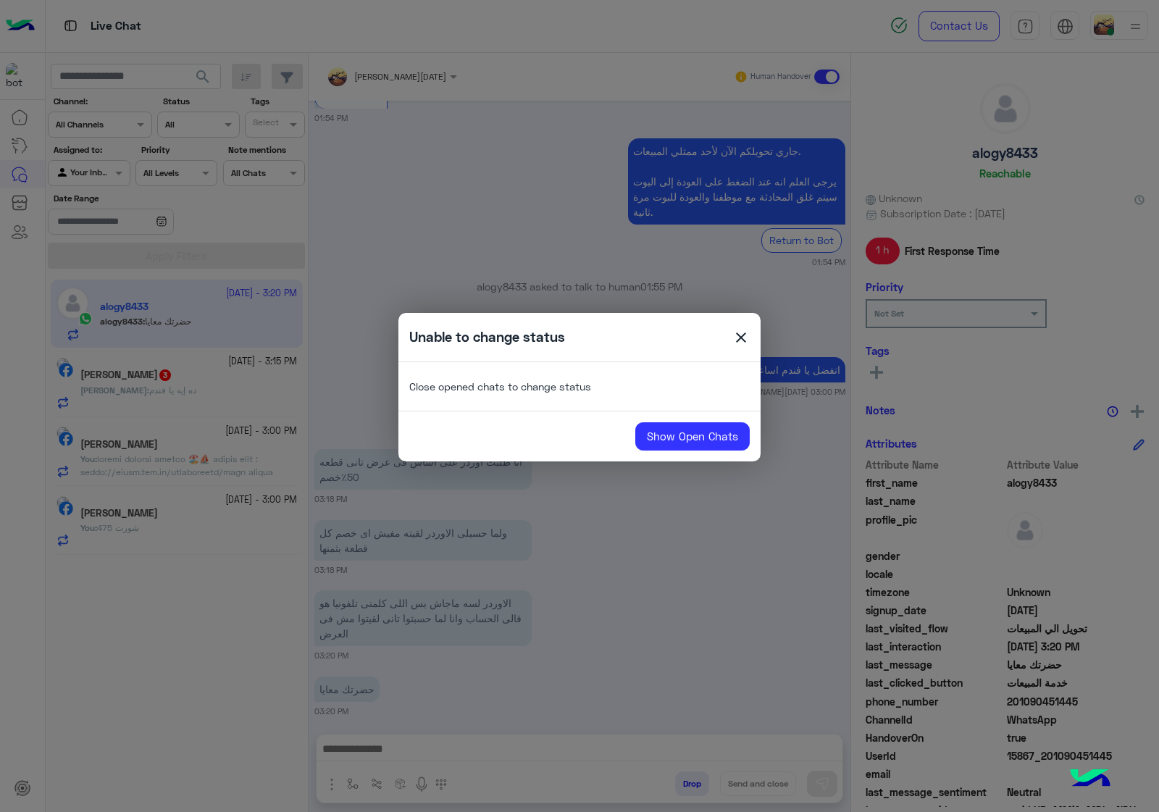
click at [744, 331] on span "close" at bounding box center [741, 340] width 17 height 22
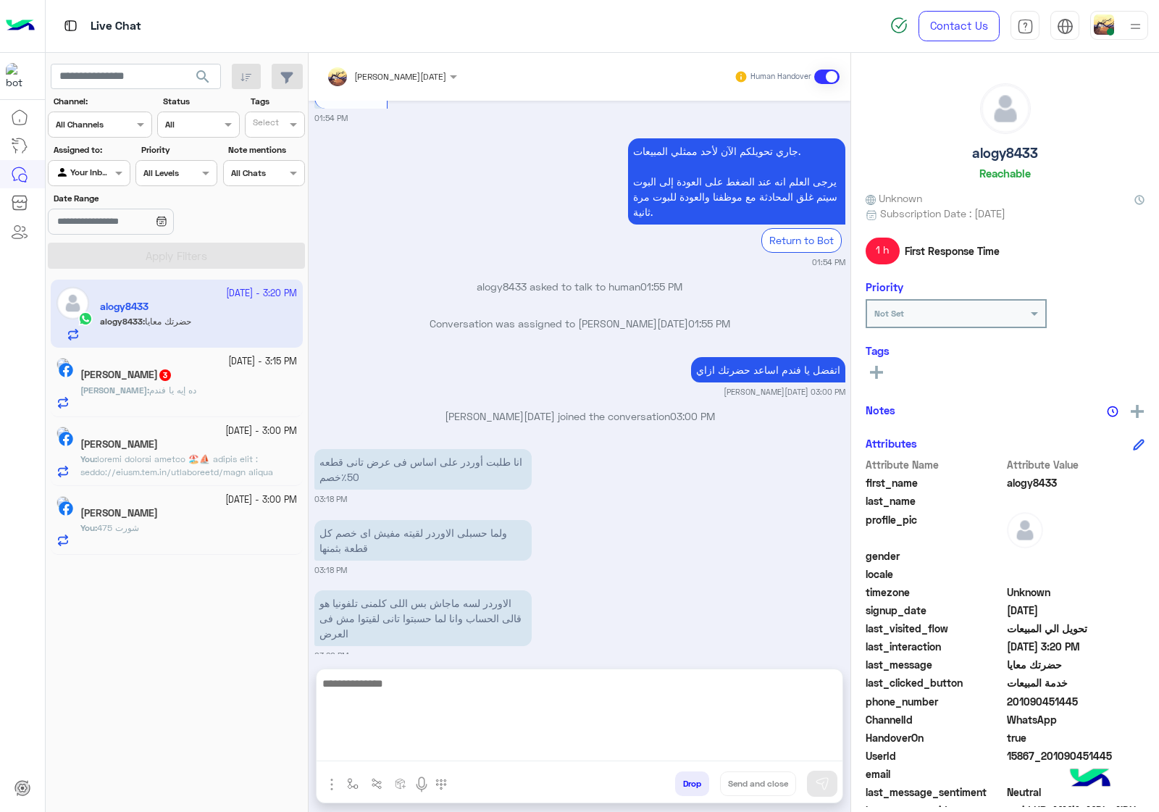
click at [409, 747] on textarea at bounding box center [580, 718] width 526 height 87
type textarea "*"
type textarea "**********"
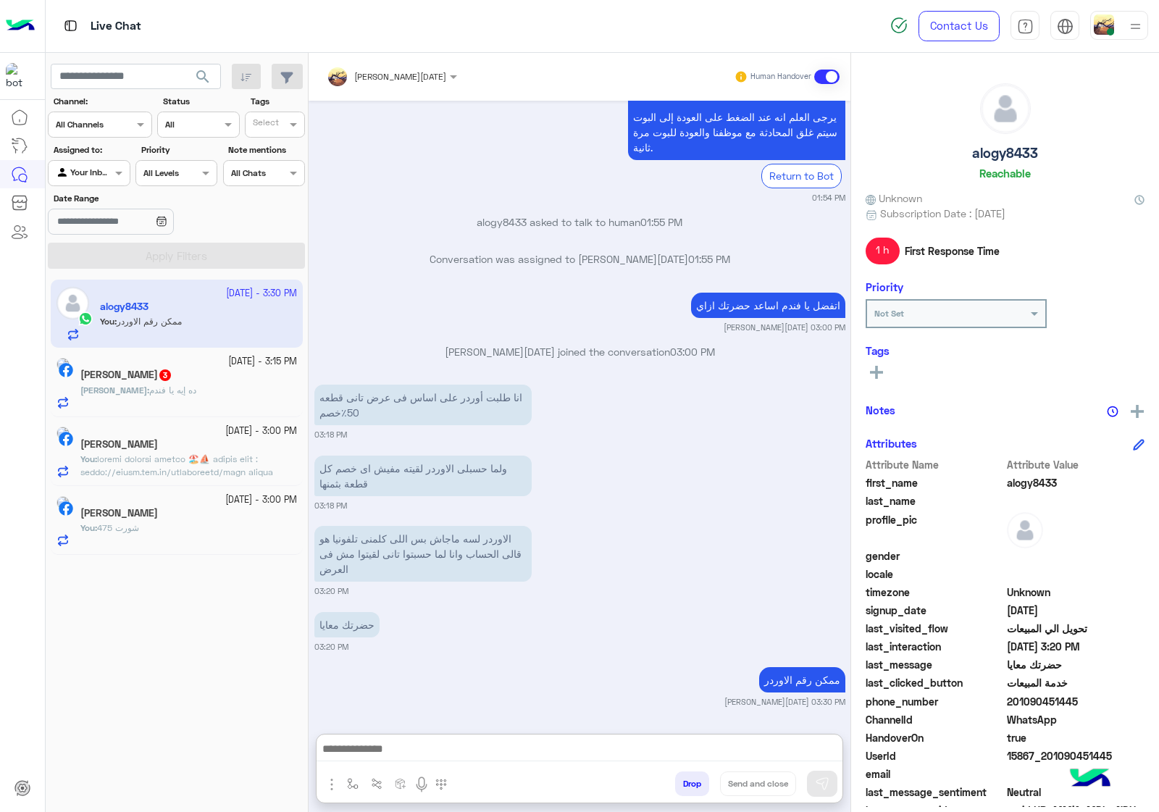
click at [151, 403] on div "Ahmed : ده إيه يا فندم" at bounding box center [188, 396] width 217 height 25
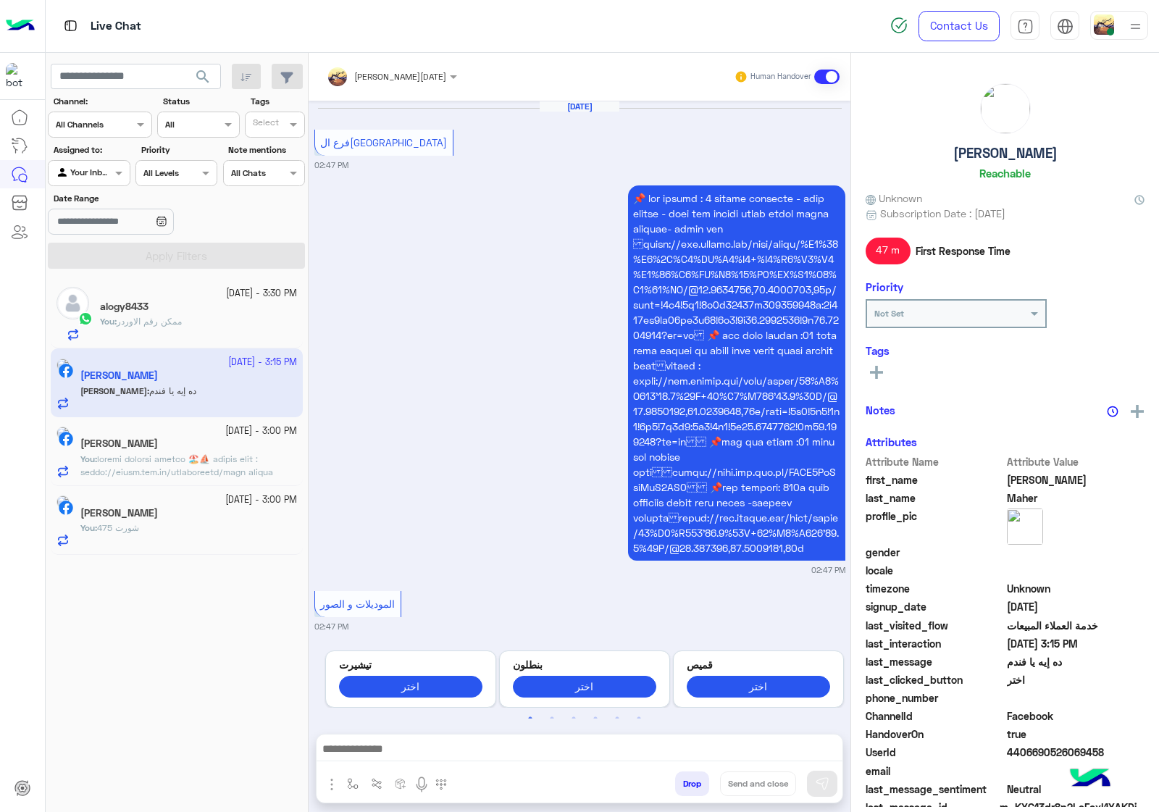
scroll to position [2135, 0]
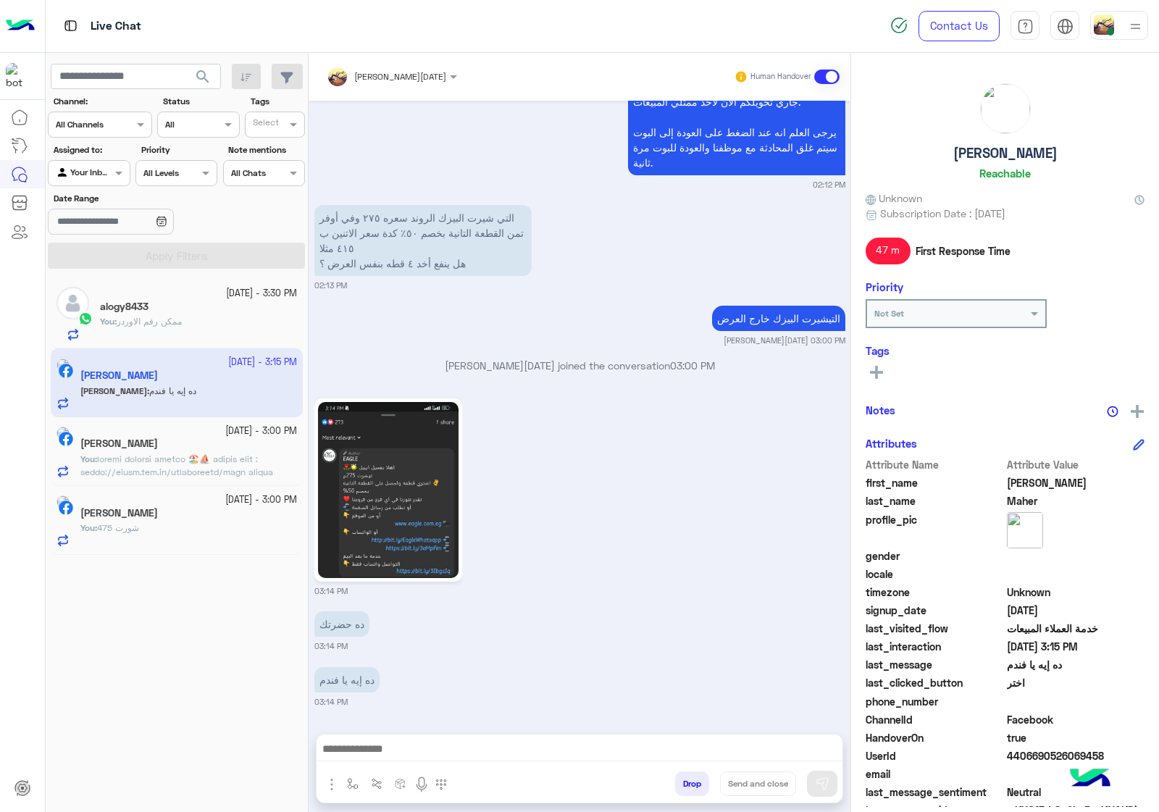
click at [409, 511] on img at bounding box center [388, 490] width 141 height 176
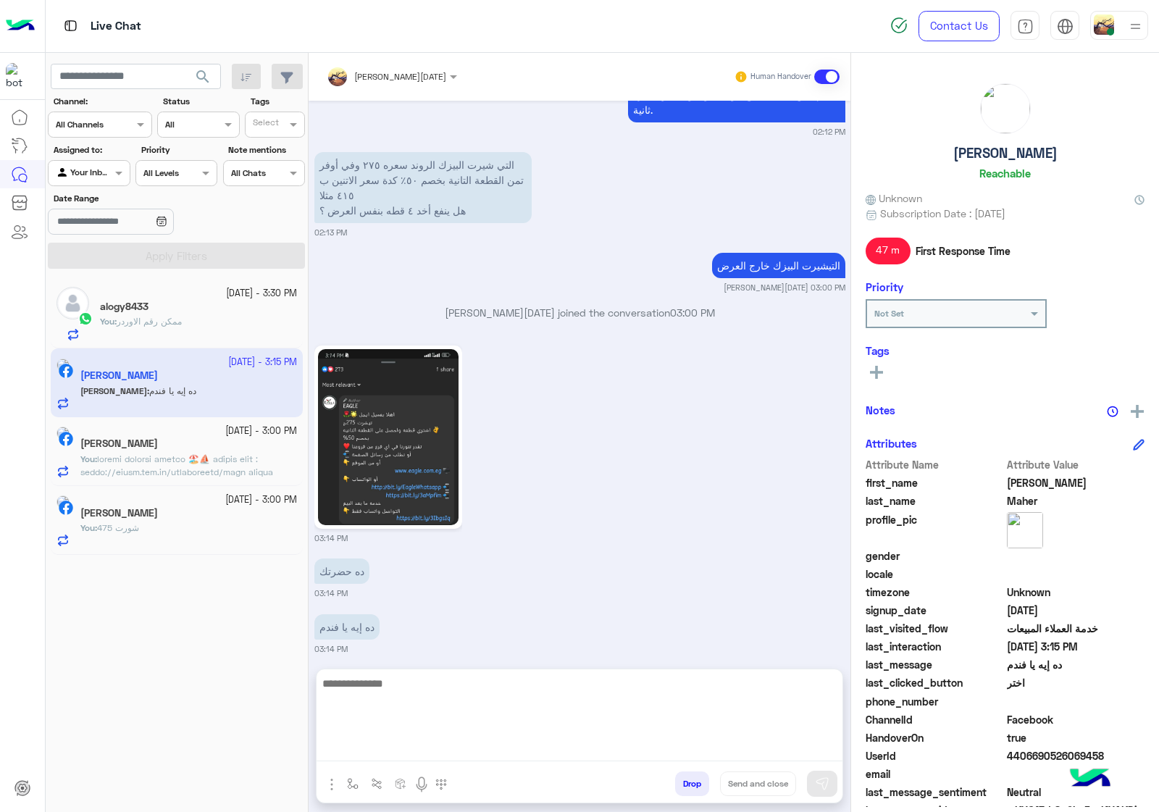
click at [413, 761] on textarea at bounding box center [580, 718] width 526 height 87
type textarea "*"
type textarea "**********"
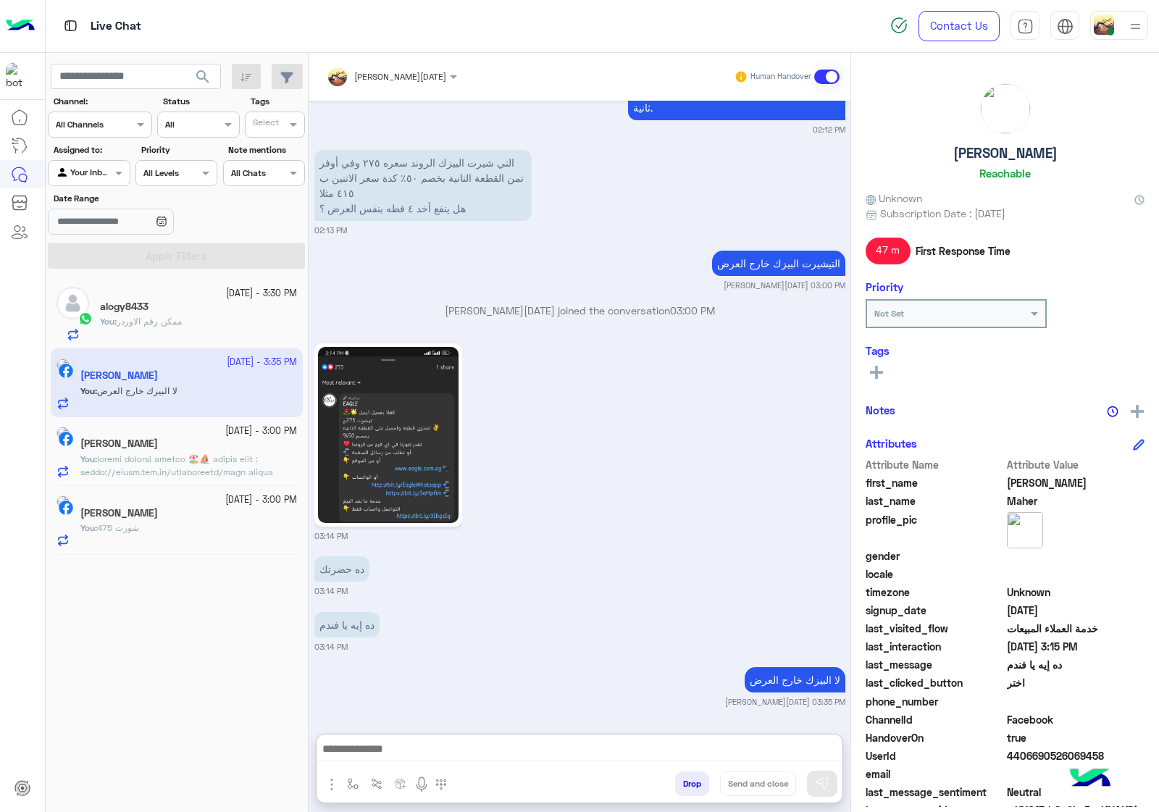
click at [703, 787] on button "Drop" at bounding box center [692, 784] width 34 height 25
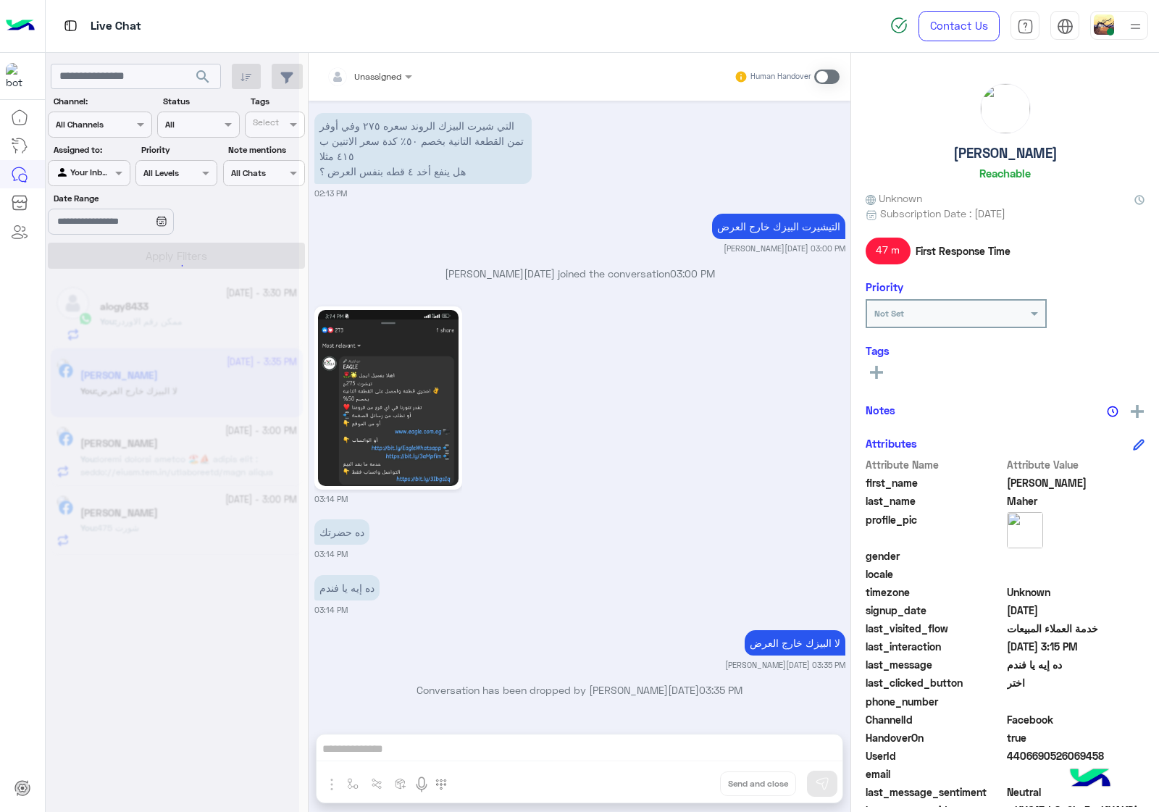
scroll to position [2227, 0]
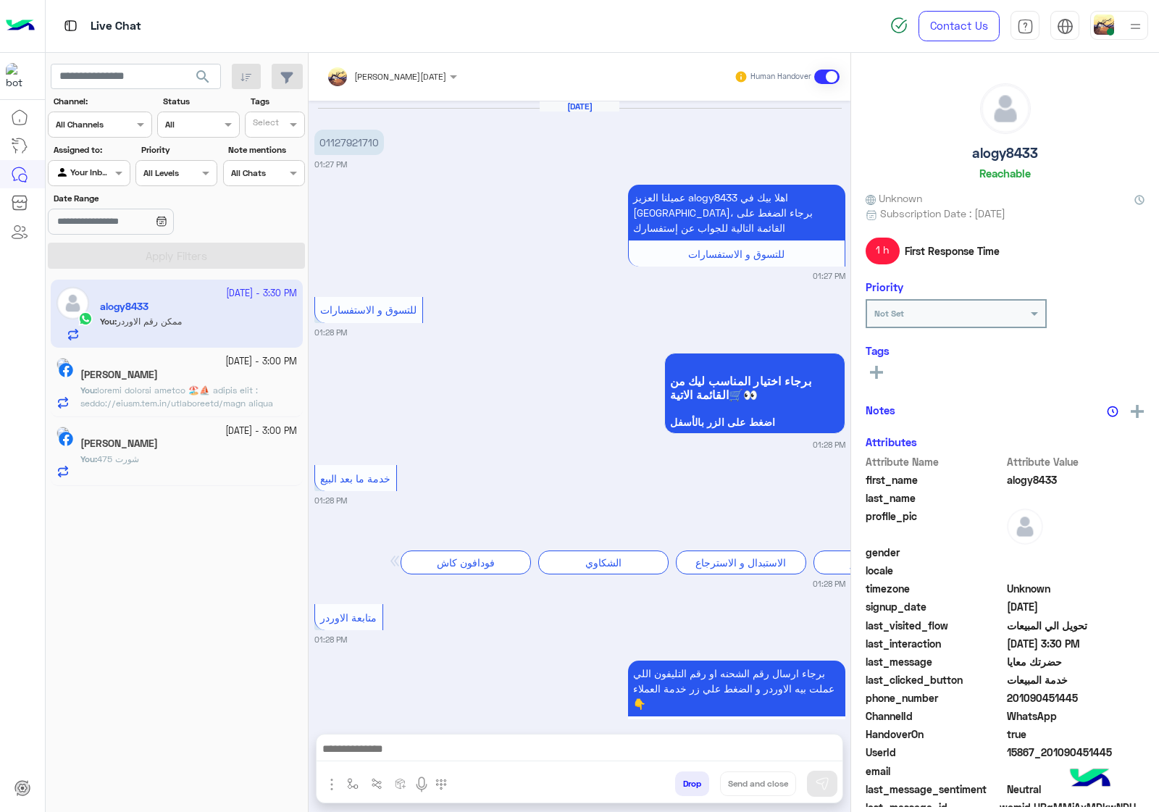
scroll to position [1531, 0]
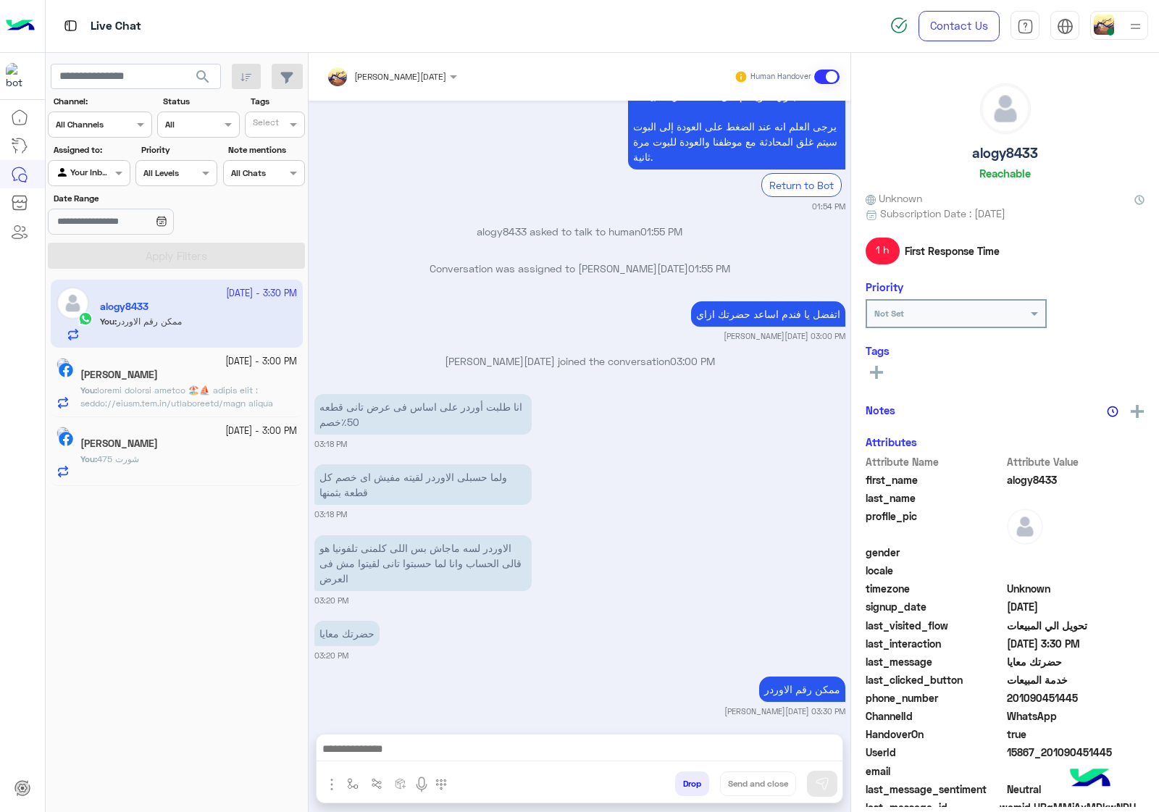
click at [171, 403] on span at bounding box center [187, 514] width 215 height 259
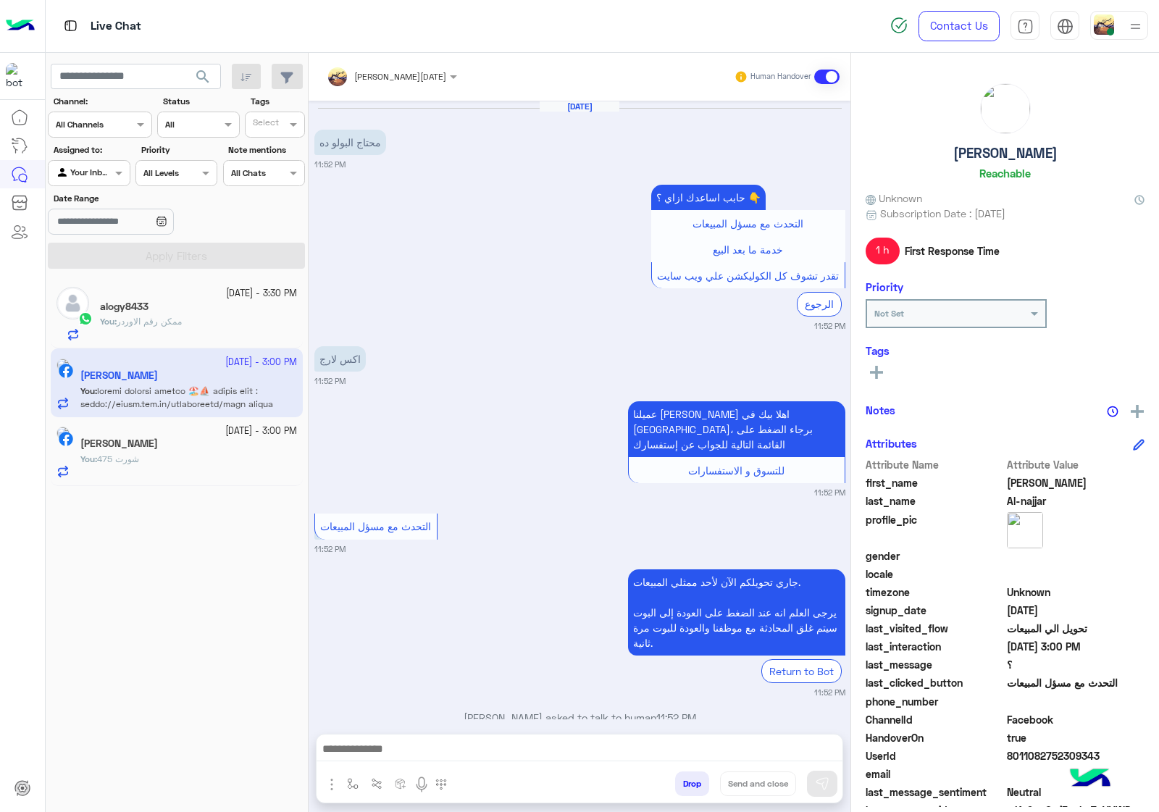
scroll to position [2562, 0]
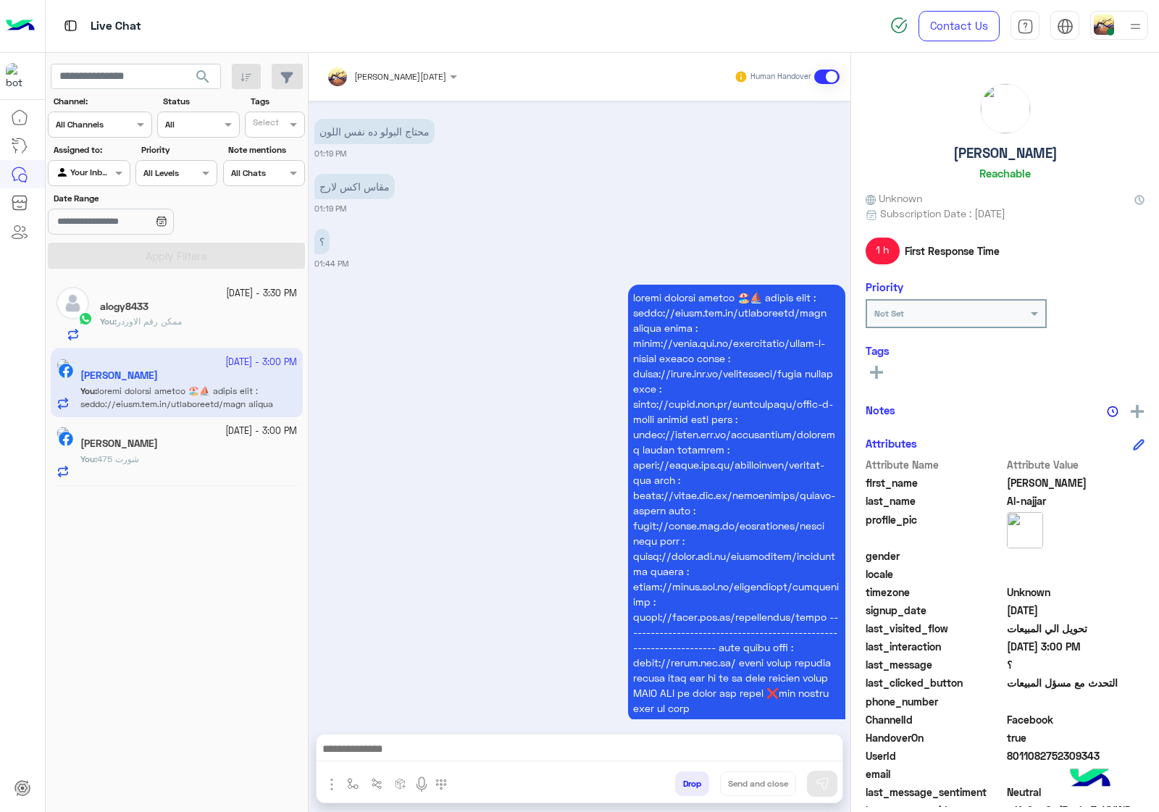
click at [693, 790] on button "Drop" at bounding box center [692, 784] width 34 height 25
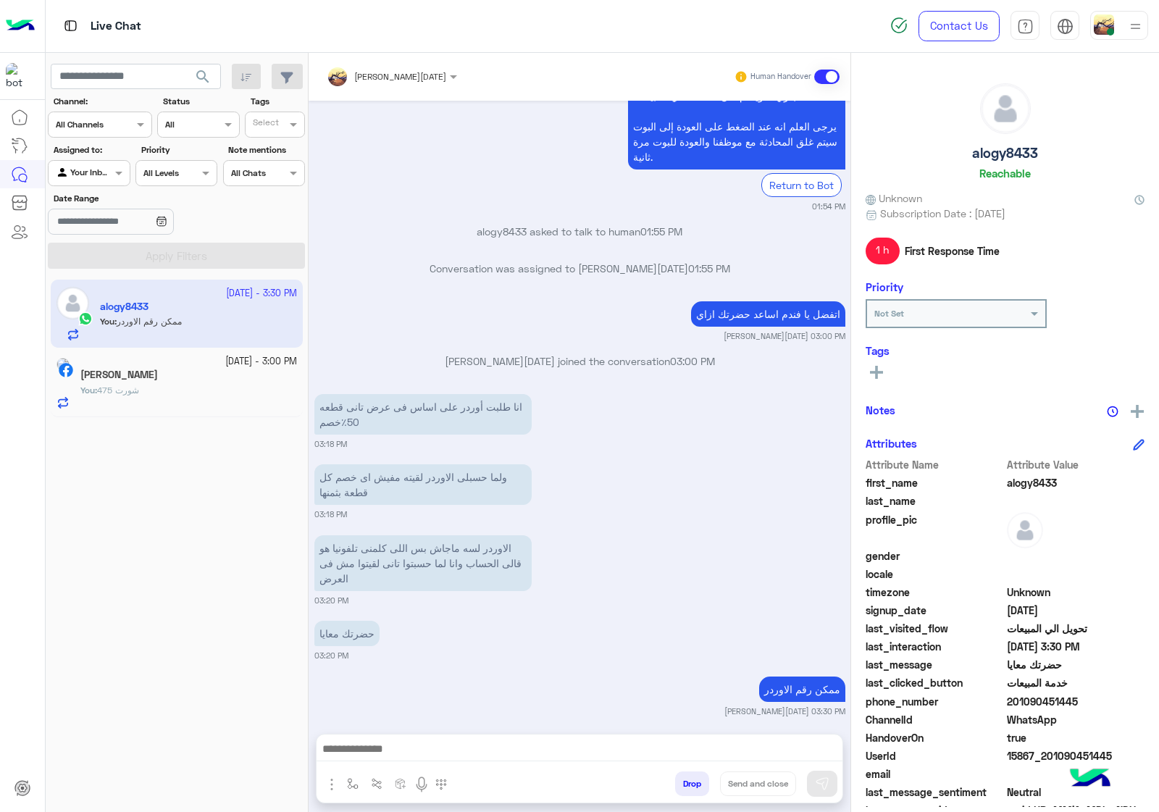
scroll to position [1531, 0]
click at [139, 393] on span "شورت 475" at bounding box center [118, 390] width 42 height 11
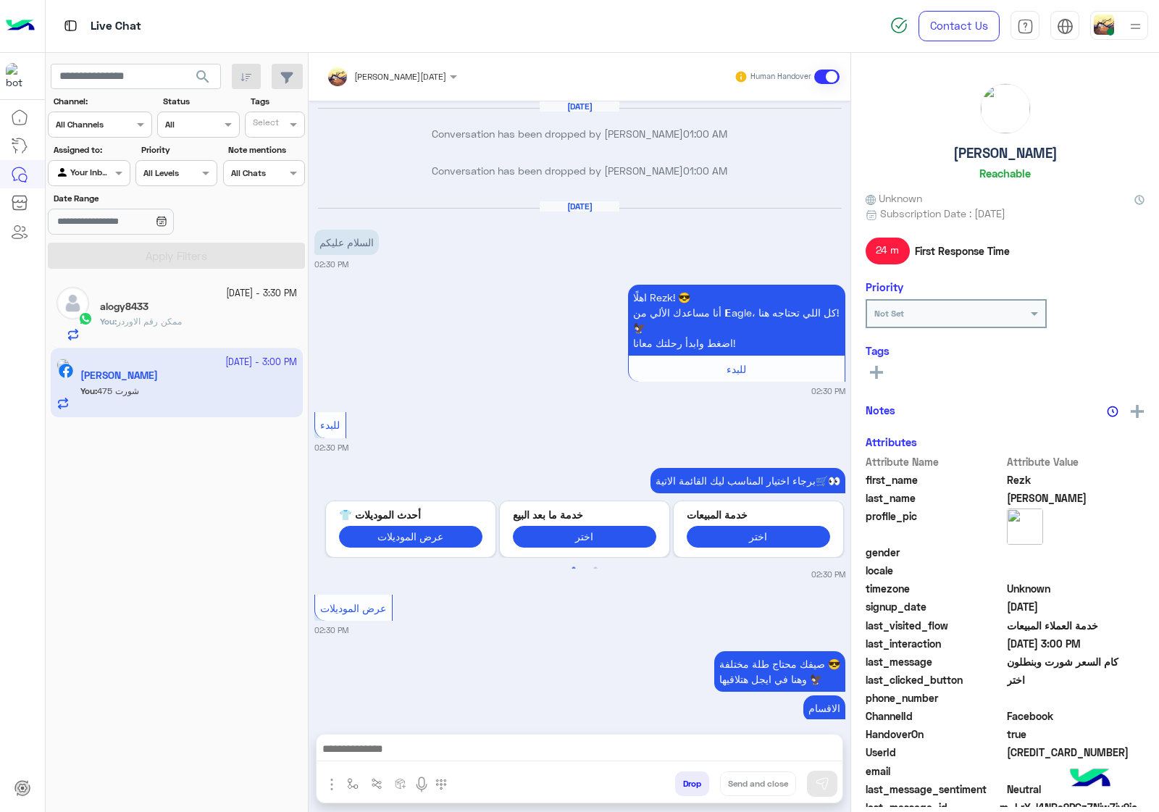
scroll to position [2389, 0]
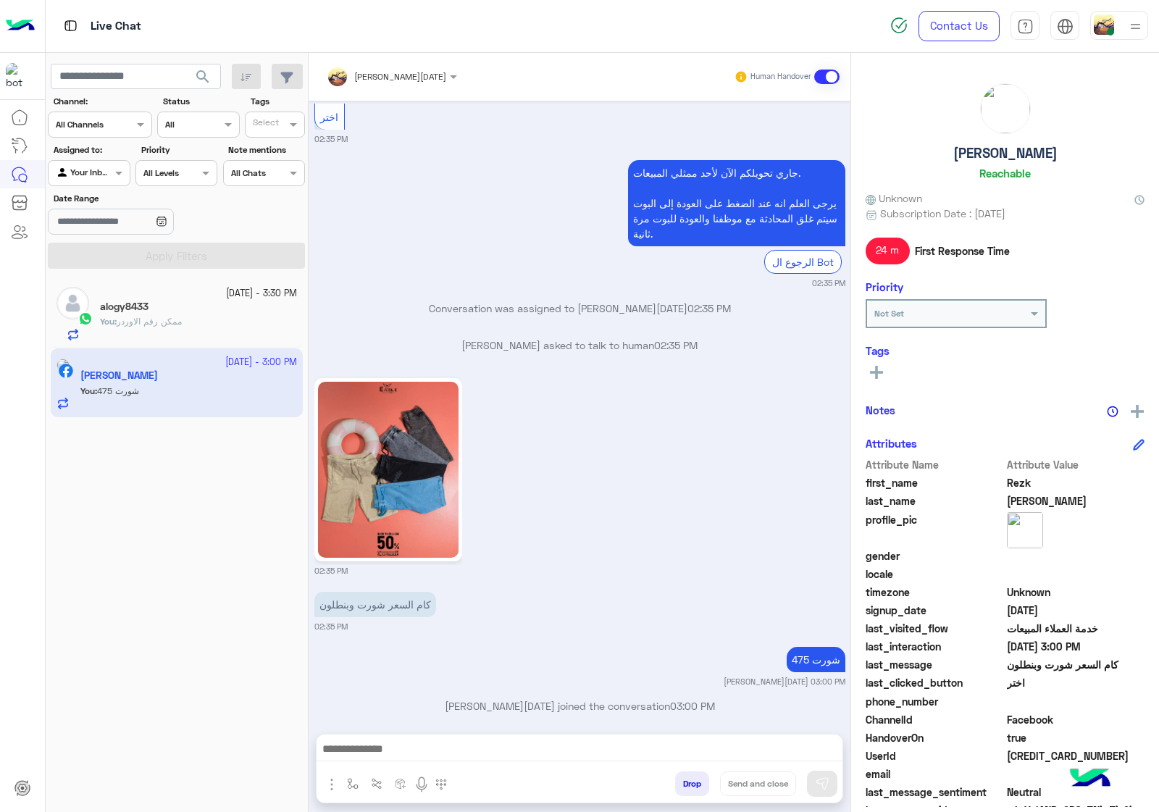
click at [694, 783] on button "Drop" at bounding box center [692, 784] width 34 height 25
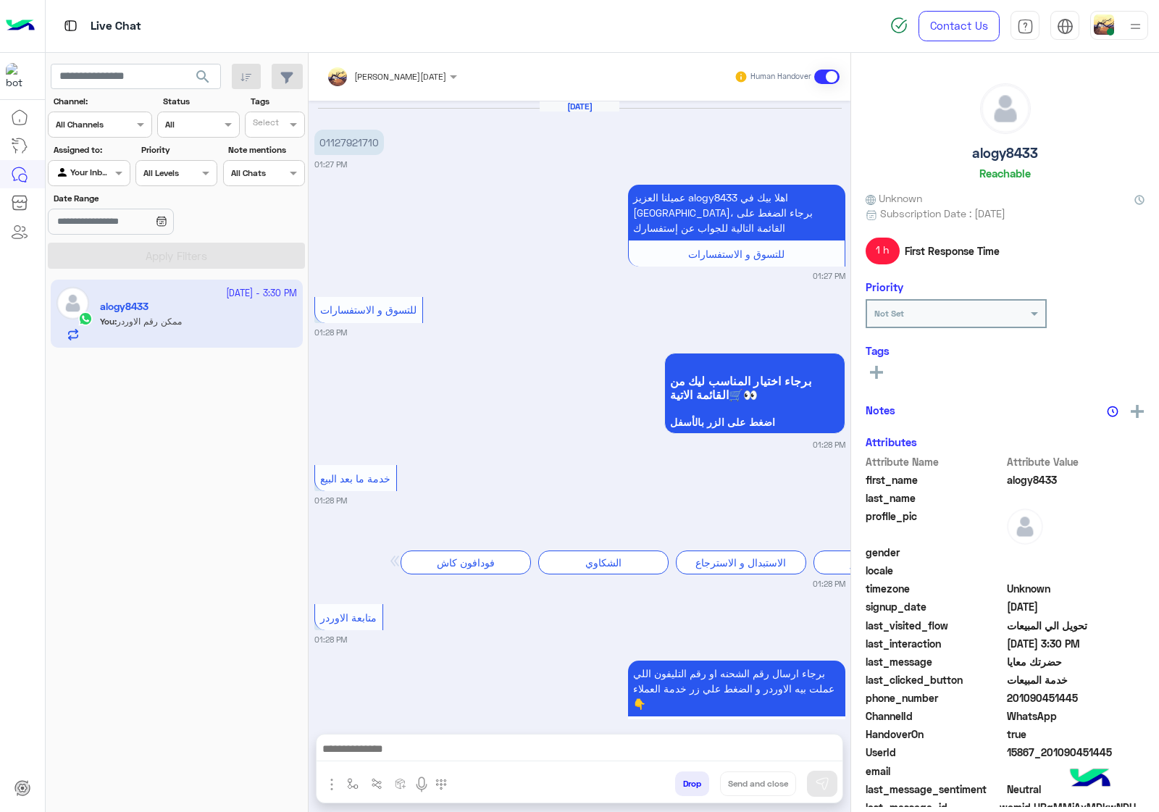
scroll to position [1531, 0]
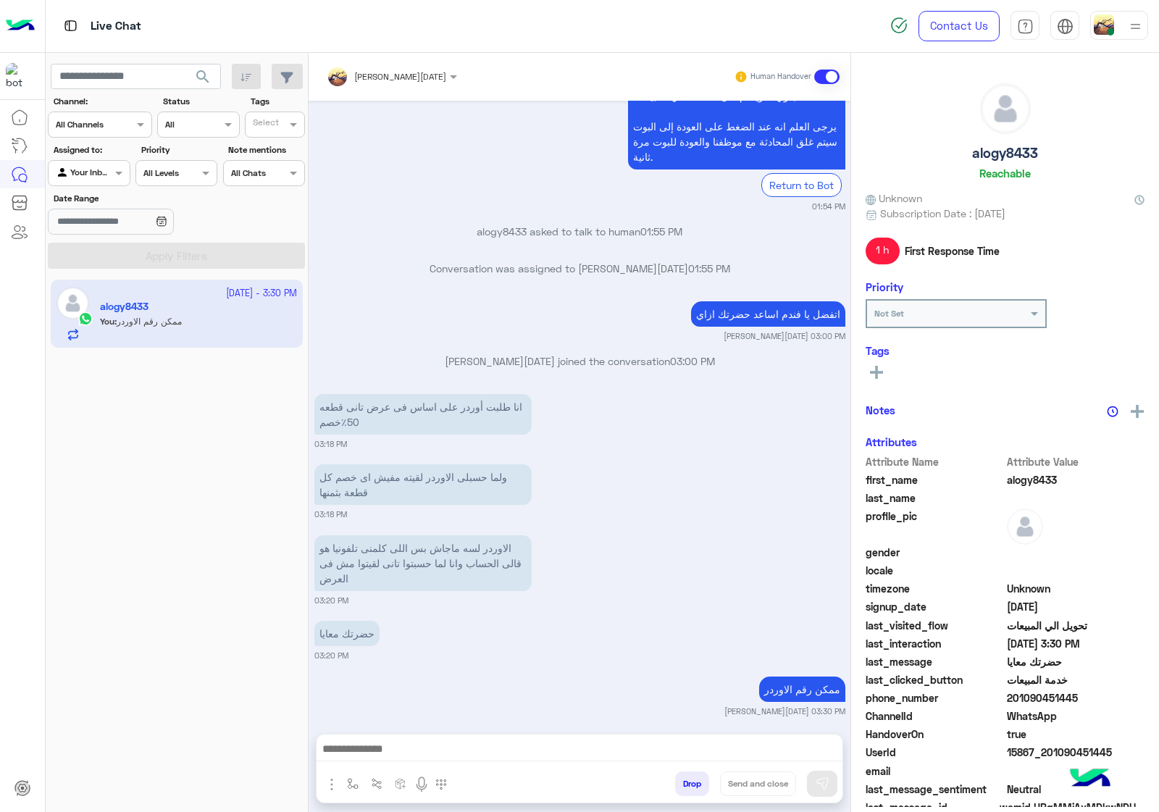
click at [694, 783] on button "Drop" at bounding box center [692, 784] width 34 height 25
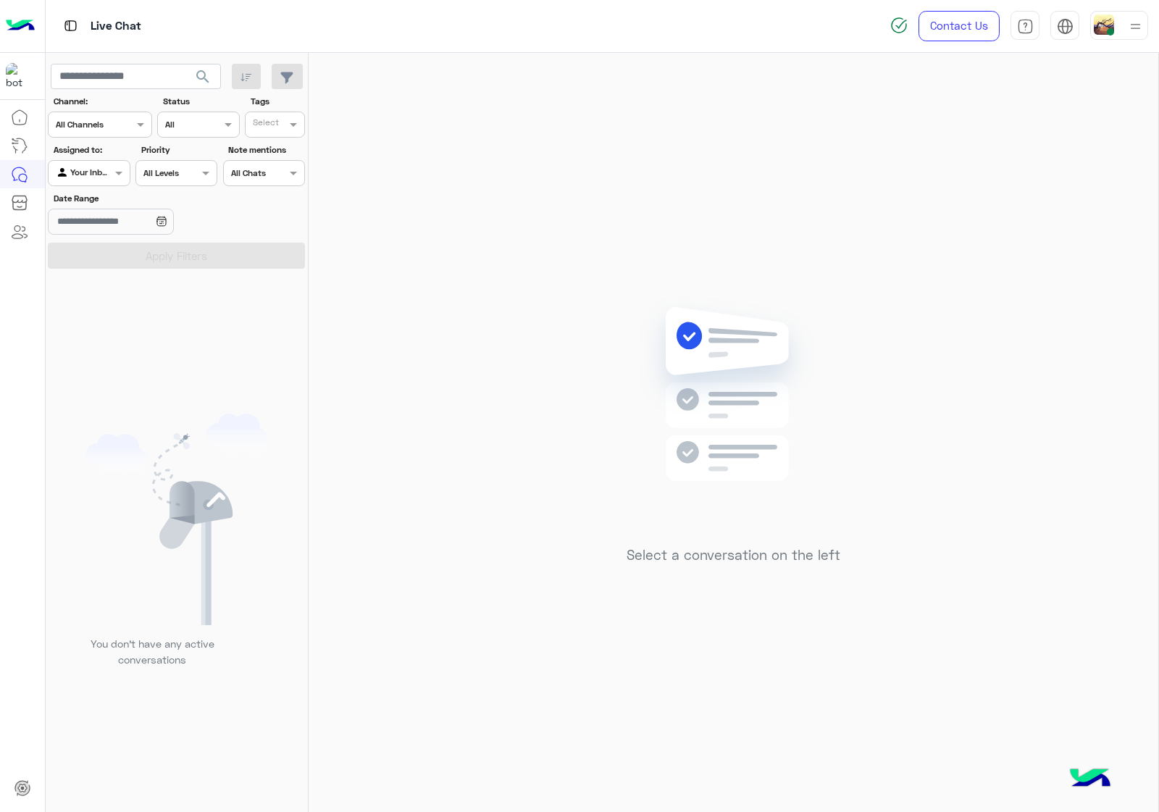
click at [1122, 25] on div at bounding box center [1120, 25] width 58 height 29
click at [1091, 215] on label "Offline" at bounding box center [1058, 205] width 158 height 26
click at [415, 426] on div "Select a conversation on the left" at bounding box center [734, 435] width 850 height 765
